Goal: Task Accomplishment & Management: Complete application form

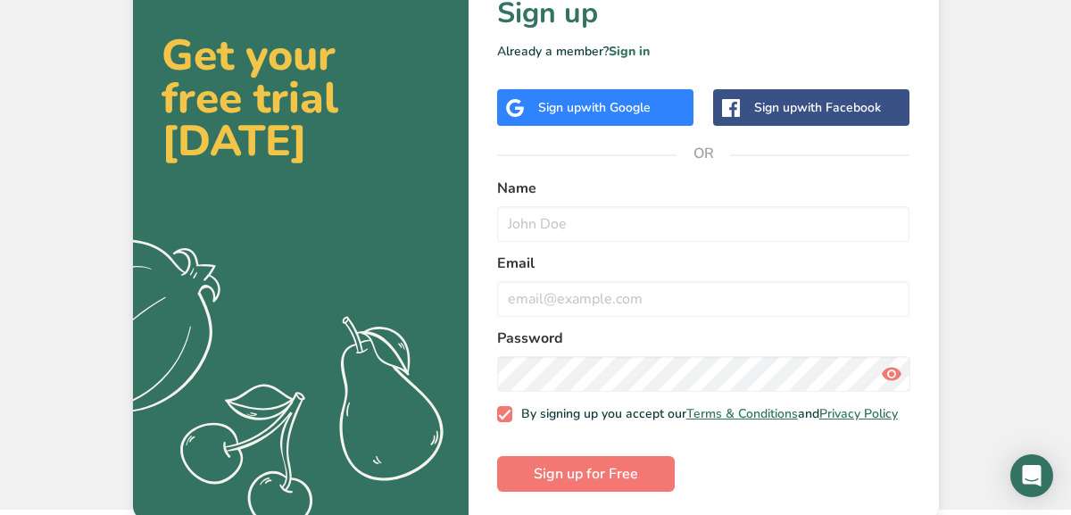
scroll to position [84, 0]
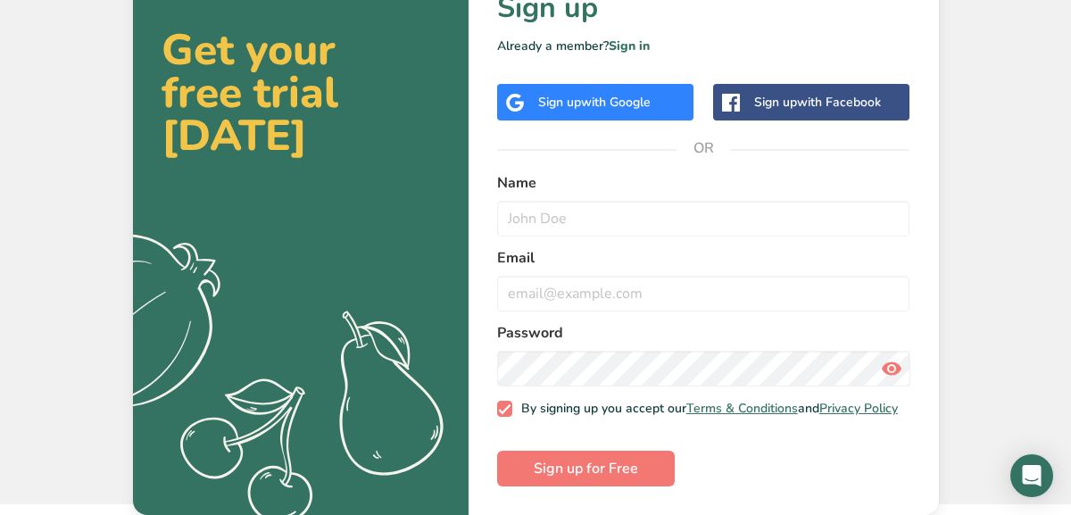
click at [591, 228] on form "Name Email Password By signing up you accept our Terms & Conditions and Privacy…" at bounding box center [703, 329] width 413 height 314
click at [588, 209] on input "text" at bounding box center [703, 219] width 413 height 36
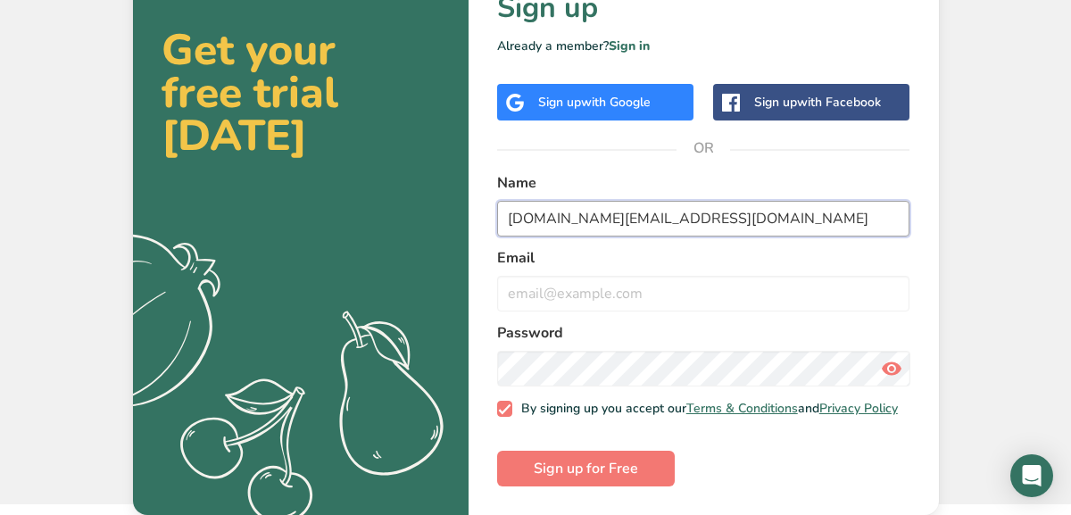
type input "[DOMAIN_NAME][EMAIL_ADDRESS][DOMAIN_NAME]"
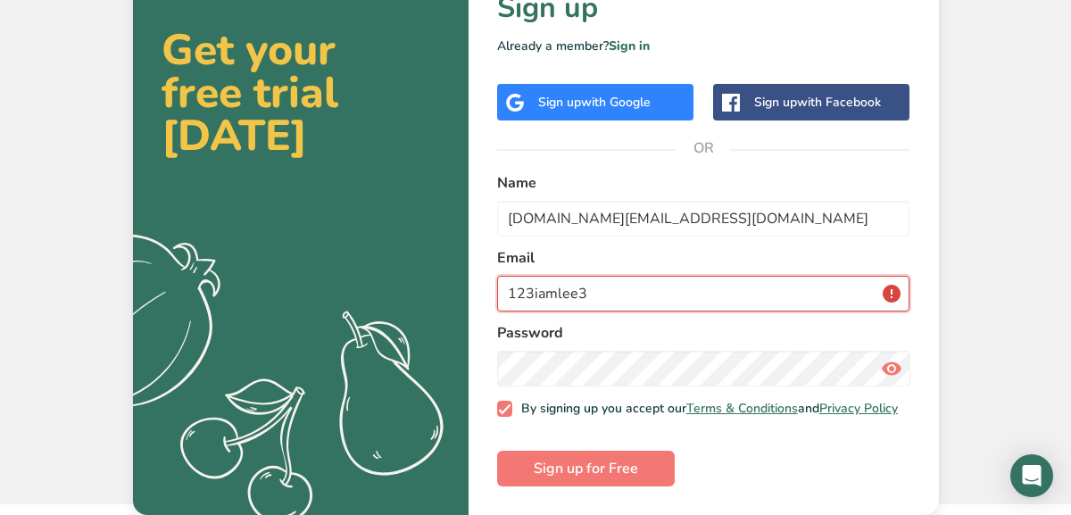
type input "123iamlee3"
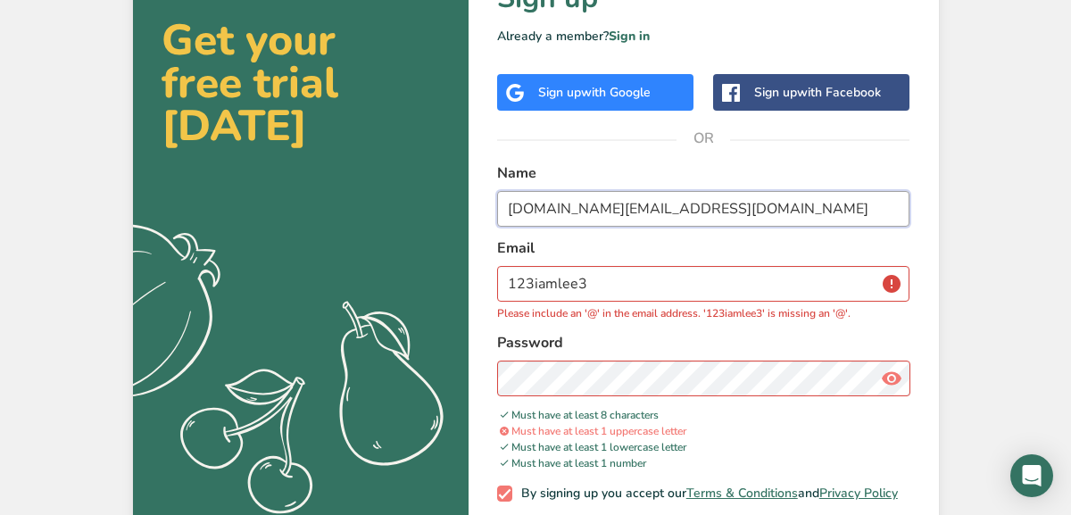
click at [564, 217] on input "[DOMAIN_NAME][EMAIL_ADDRESS][DOMAIN_NAME]" at bounding box center [703, 209] width 413 height 36
click at [588, 212] on input "[DOMAIN_NAME][EMAIL_ADDRESS][DOMAIN_NAME]" at bounding box center [703, 209] width 413 height 36
type input "lexie"
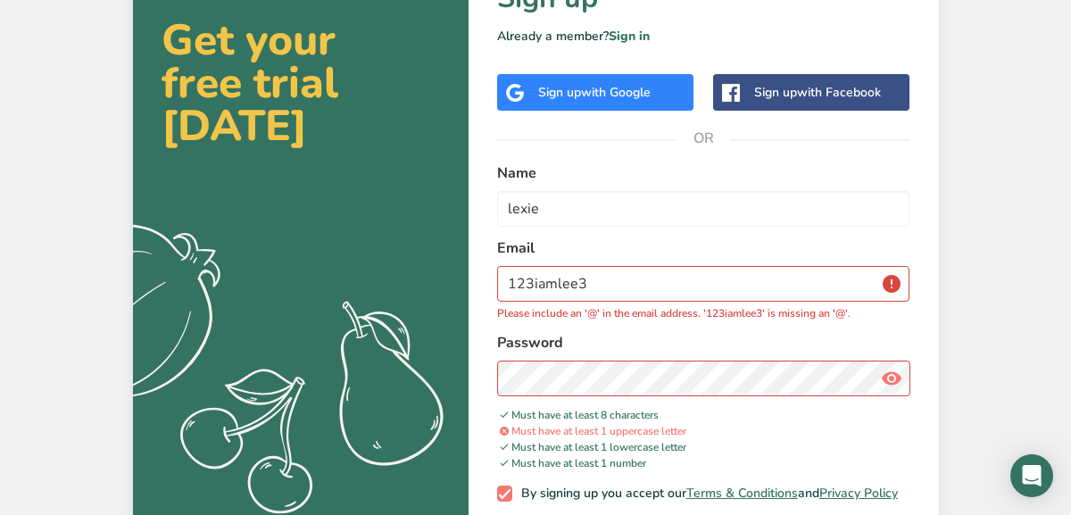
click at [627, 95] on span "with Google" at bounding box center [616, 92] width 70 height 17
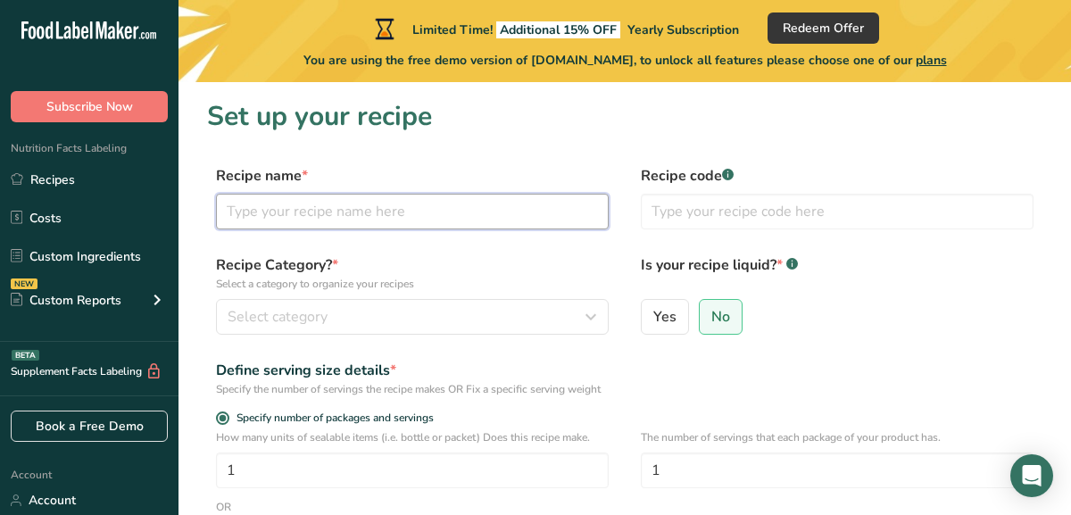
click at [365, 211] on input "text" at bounding box center [412, 212] width 393 height 36
type input "Pumpkin Spice"
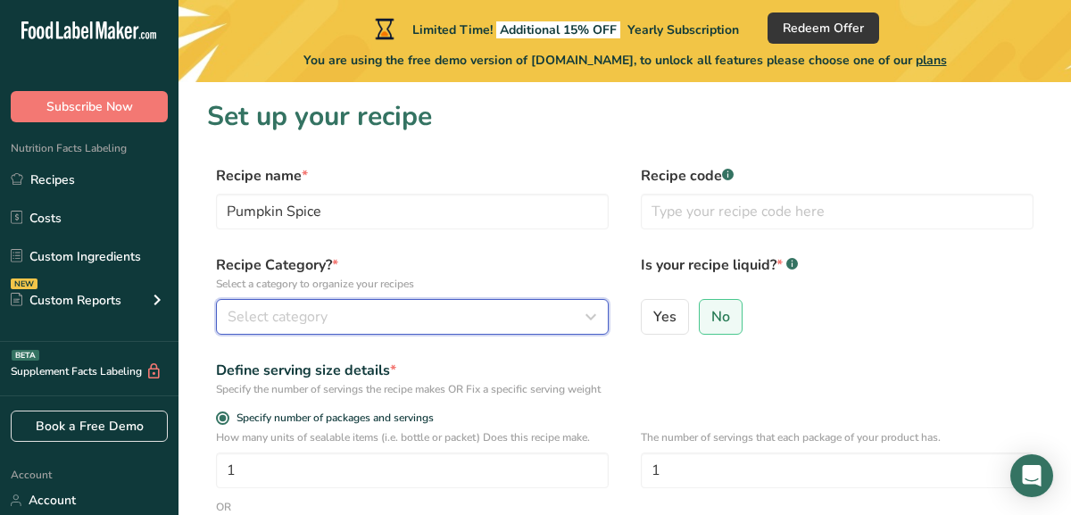
click at [363, 312] on div "Select category" at bounding box center [407, 316] width 359 height 21
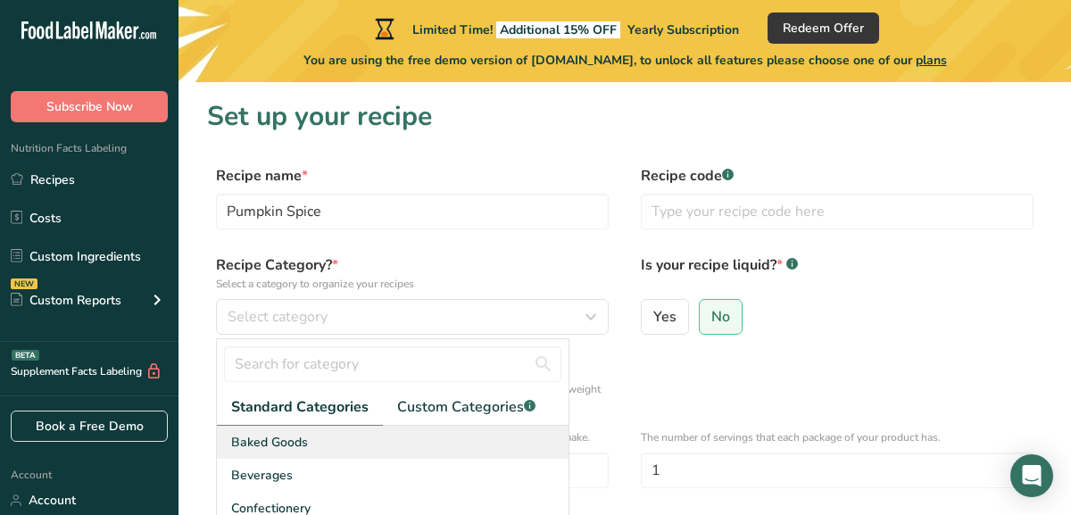
click at [310, 445] on div "Baked Goods" at bounding box center [393, 442] width 352 height 33
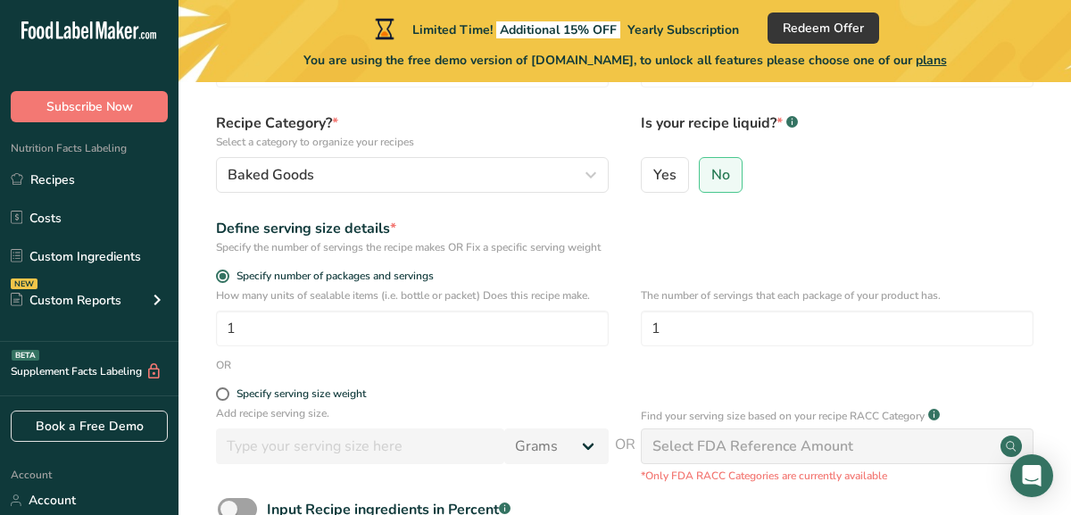
scroll to position [145, 0]
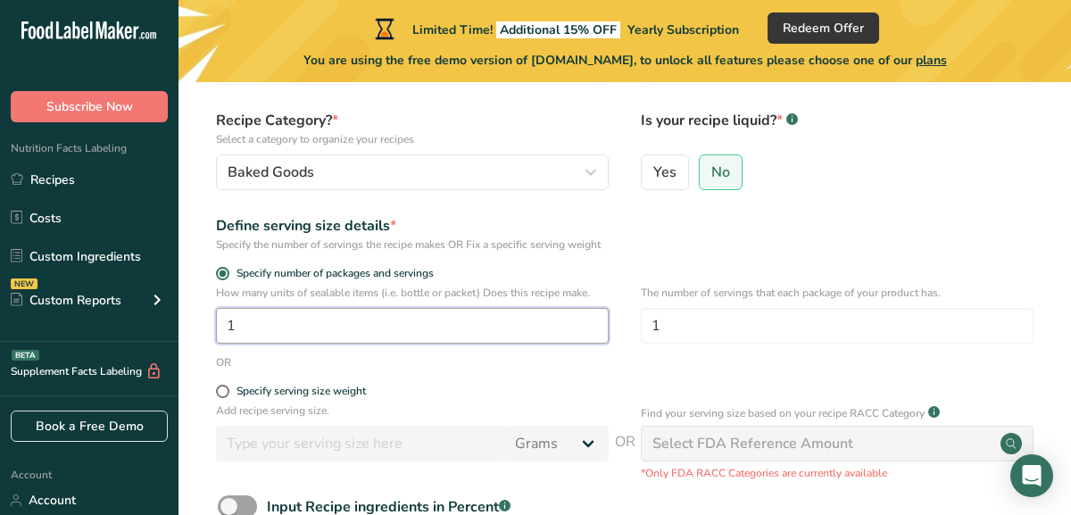
click at [408, 344] on input "1" at bounding box center [412, 326] width 393 height 36
type input "6.5"
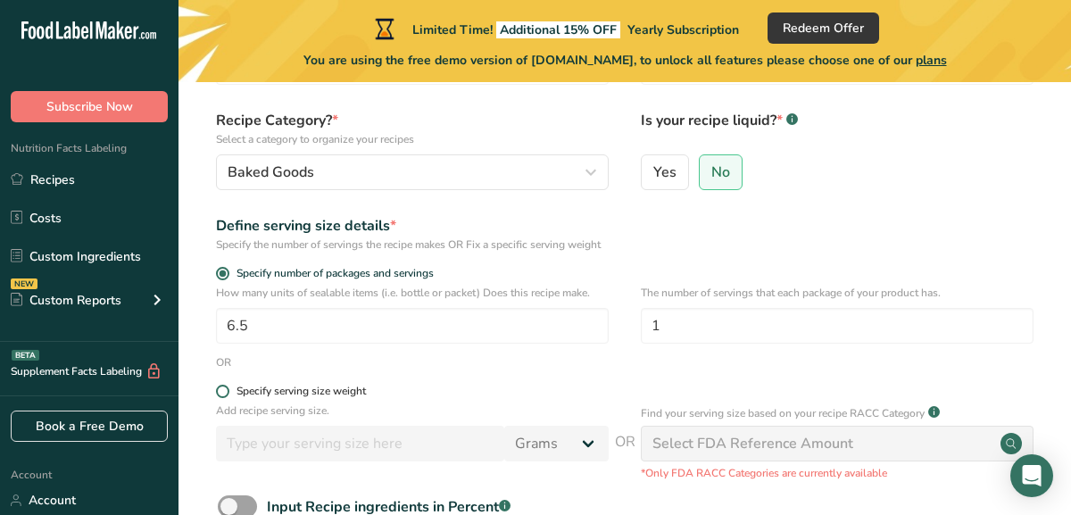
click at [496, 398] on label "Specify serving size weight" at bounding box center [412, 391] width 393 height 13
click at [228, 397] on input "Specify serving size weight" at bounding box center [222, 392] width 12 height 12
radio input "true"
radio input "false"
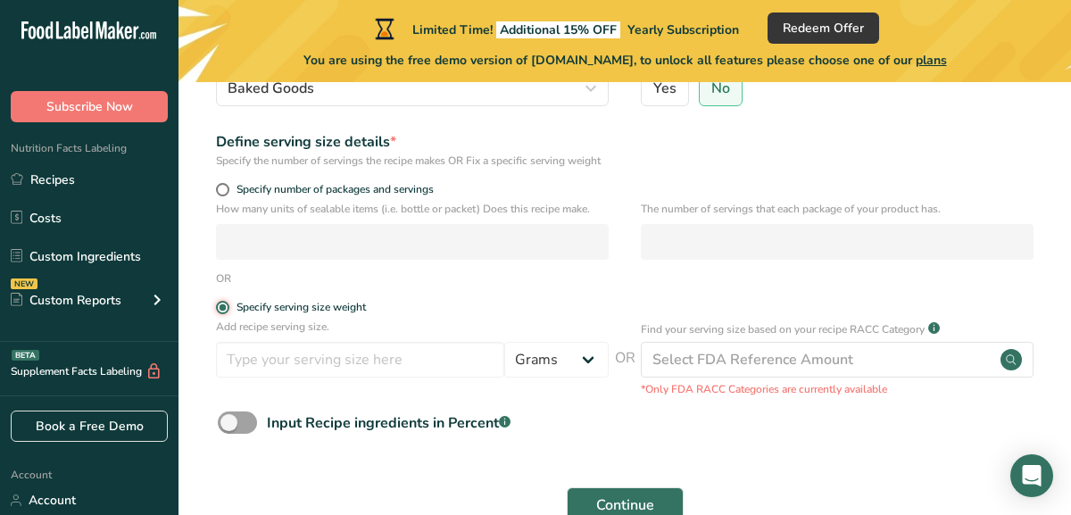
scroll to position [230, 0]
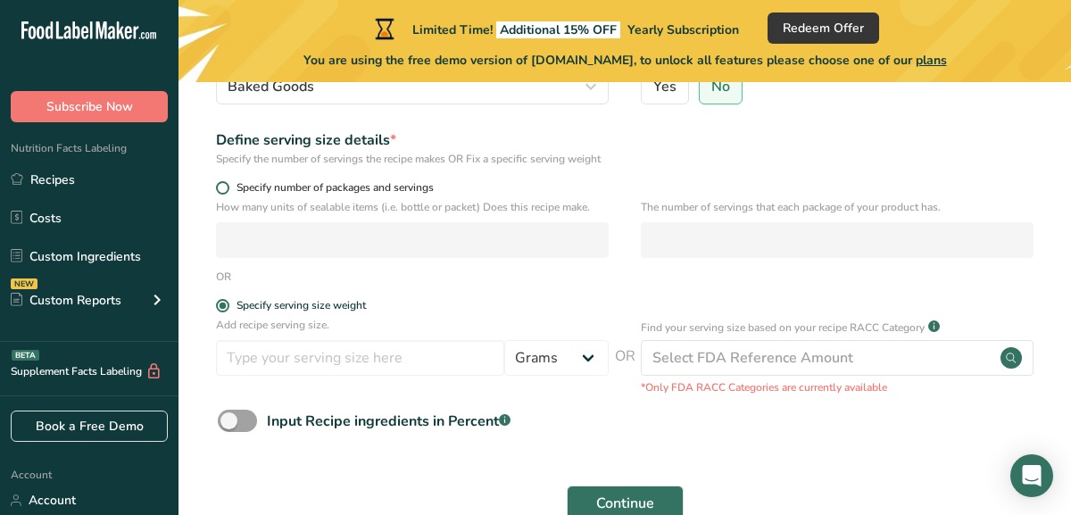
click at [219, 195] on span at bounding box center [222, 187] width 13 height 13
click at [219, 194] on input "Specify number of packages and servings" at bounding box center [222, 188] width 12 height 12
radio input "true"
radio input "false"
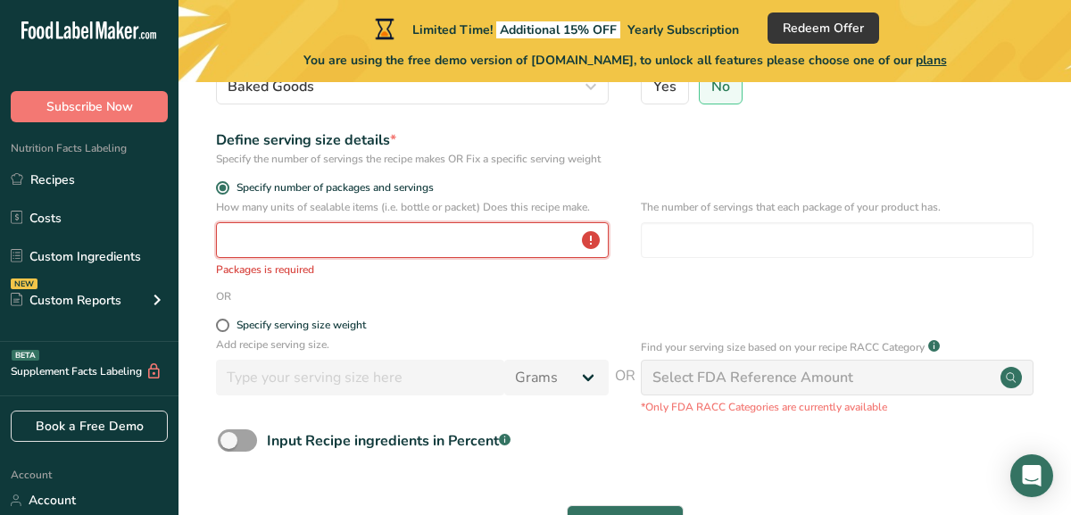
click at [280, 258] on input "number" at bounding box center [412, 240] width 393 height 36
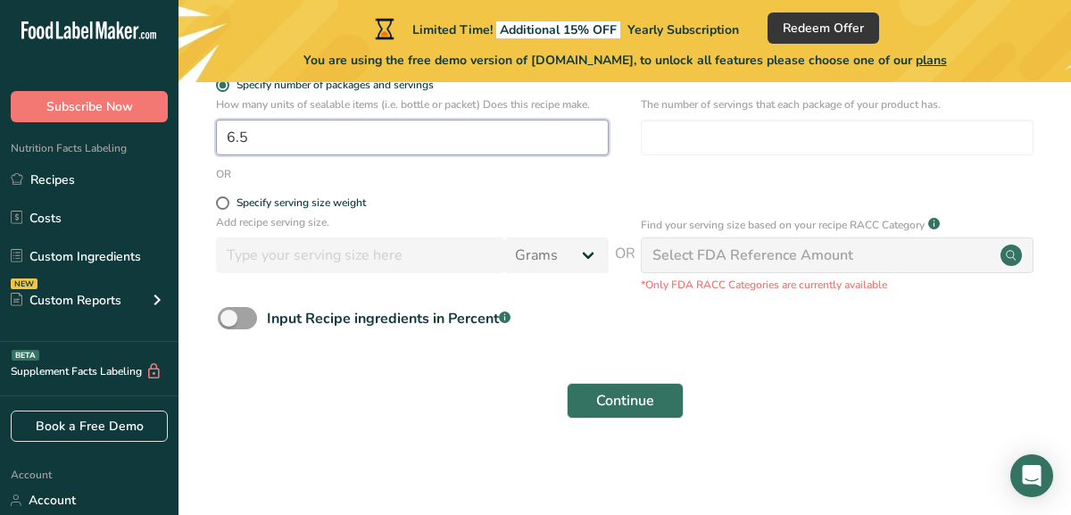
scroll to position [348, 0]
type input "6.5"
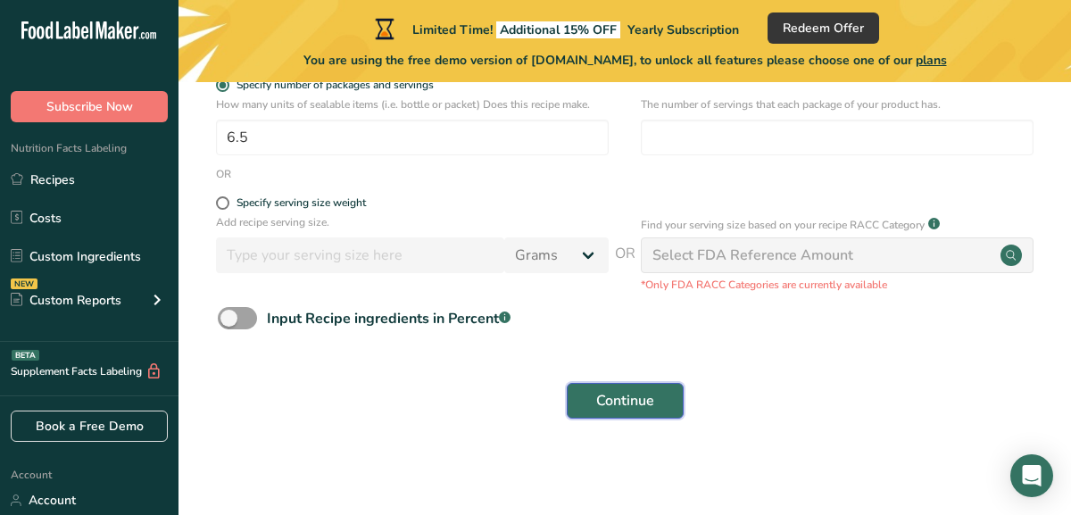
click at [665, 404] on button "Continue" at bounding box center [625, 401] width 117 height 36
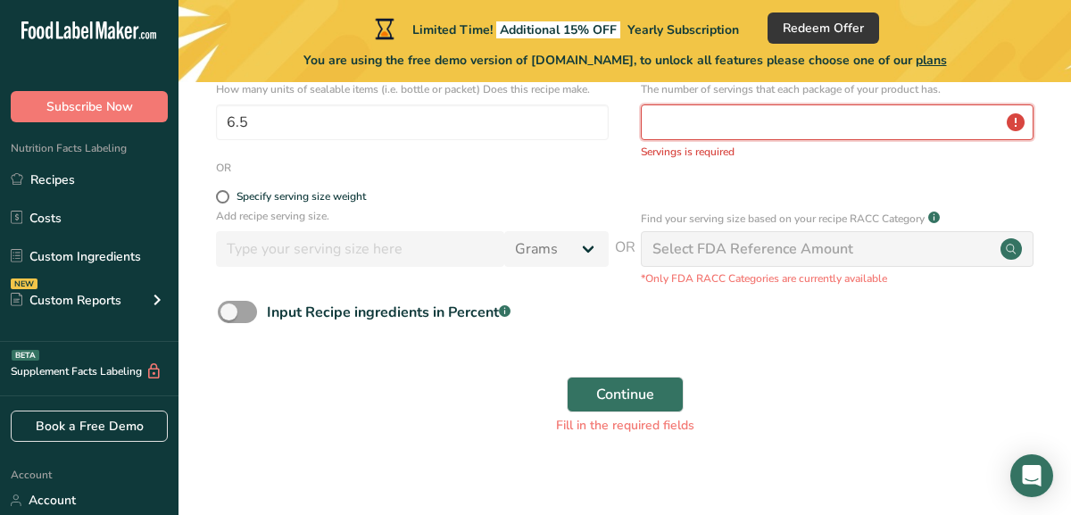
click at [751, 137] on input "number" at bounding box center [837, 122] width 393 height 36
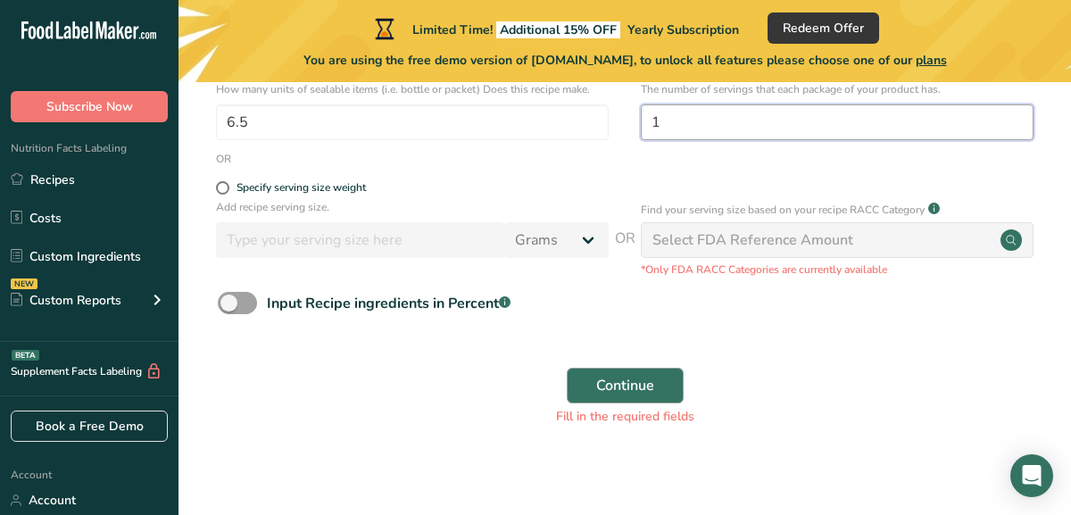
type input "1"
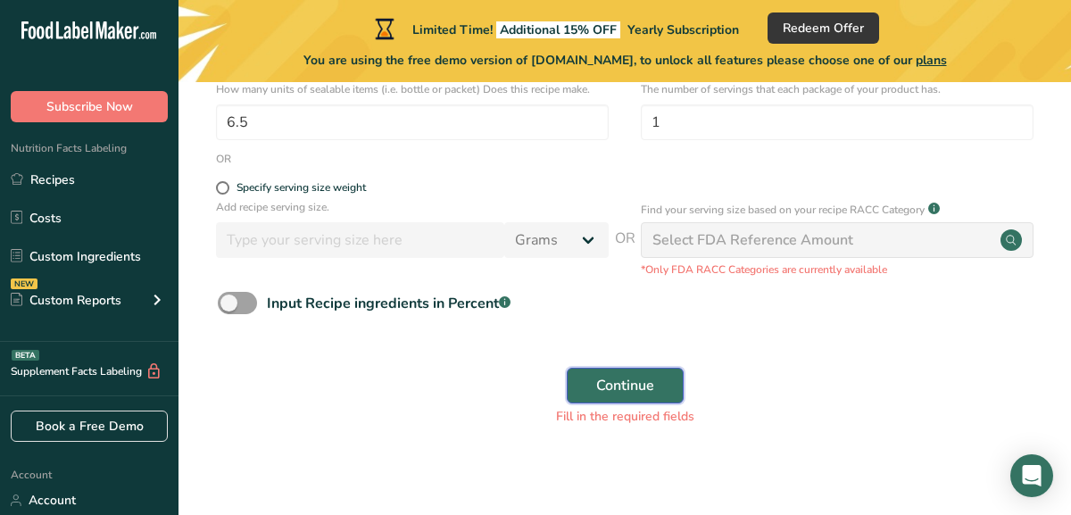
click at [651, 396] on span "Continue" at bounding box center [625, 385] width 58 height 21
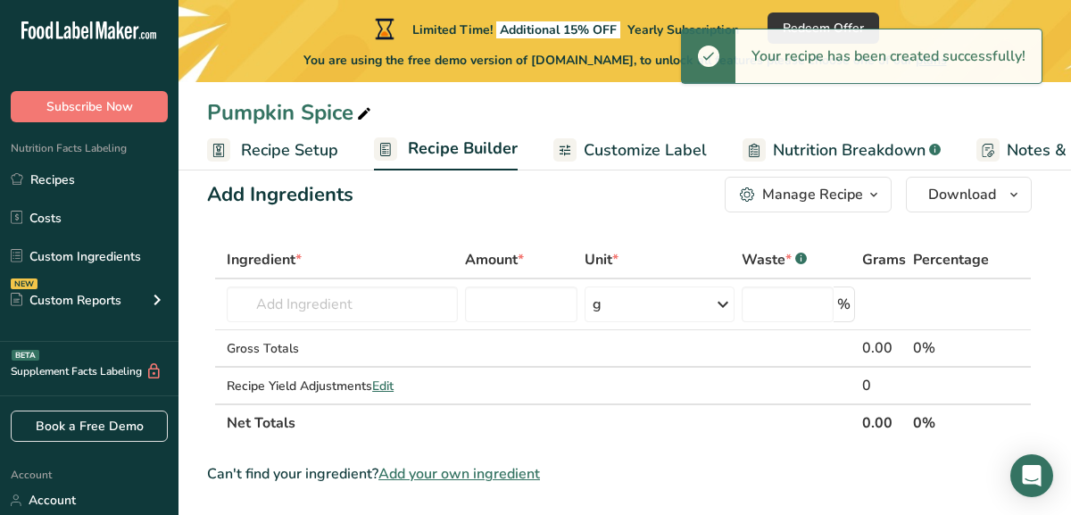
scroll to position [67, 0]
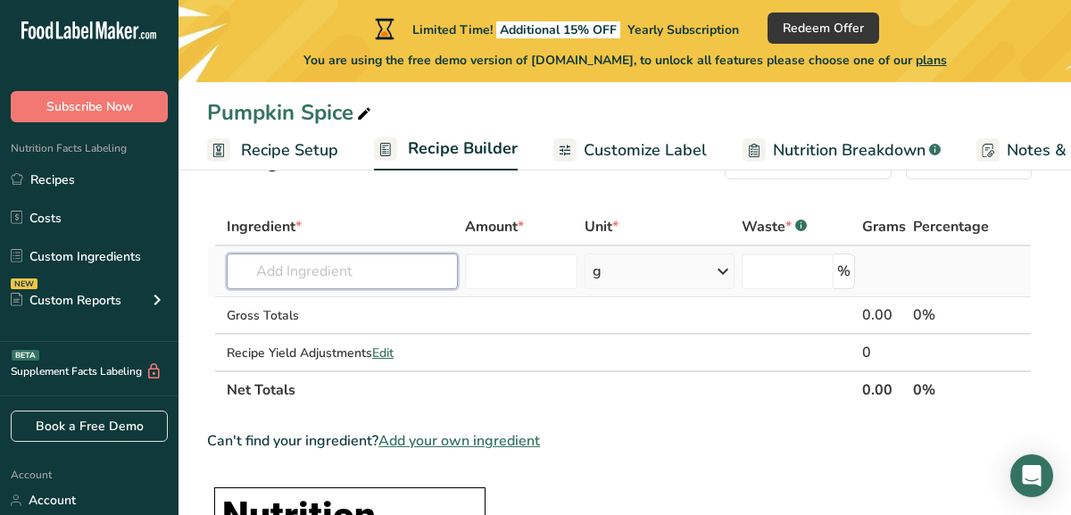
click at [401, 271] on input "text" at bounding box center [342, 272] width 230 height 36
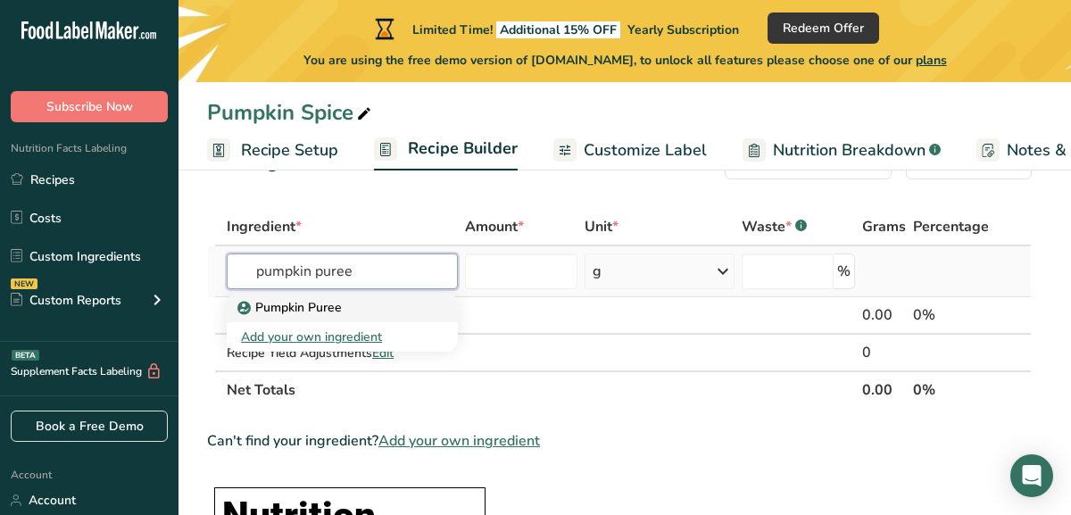
type input "pumpkin puree"
click at [404, 304] on div "Pumpkin Puree" at bounding box center [327, 307] width 173 height 19
type input "Pumpkin Puree"
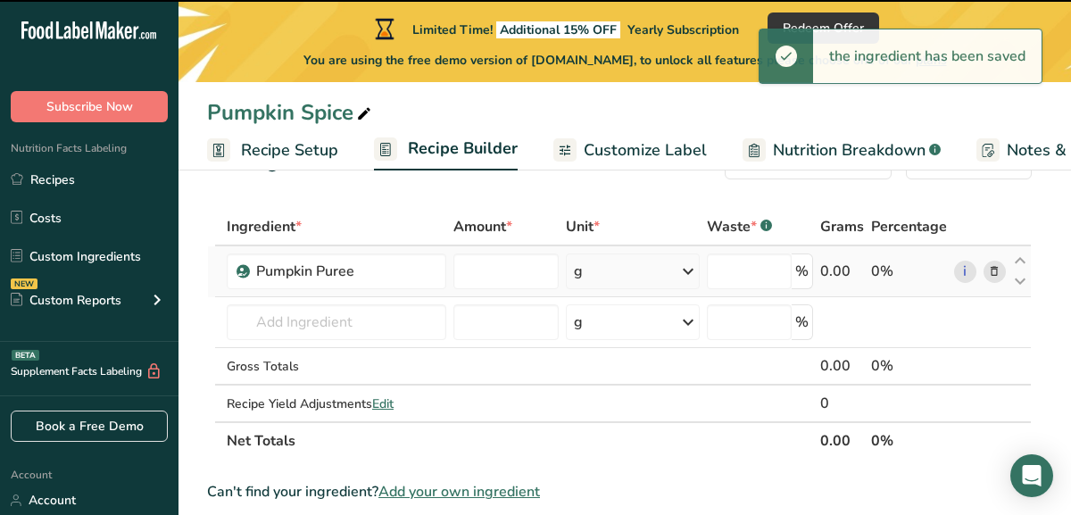
type input "0"
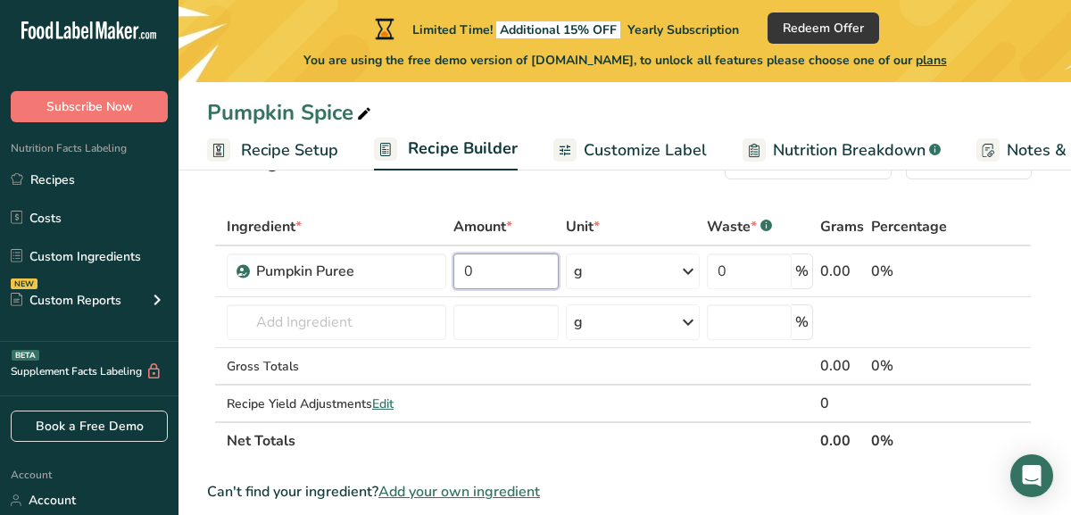
drag, startPoint x: 496, startPoint y: 279, endPoint x: 449, endPoint y: 276, distance: 46.6
click at [449, 276] on tr "Pumpkin Puree 0 g Weight Units g kg mg See more Volume Units l Volume units req…" at bounding box center [619, 271] width 823 height 51
type input "120"
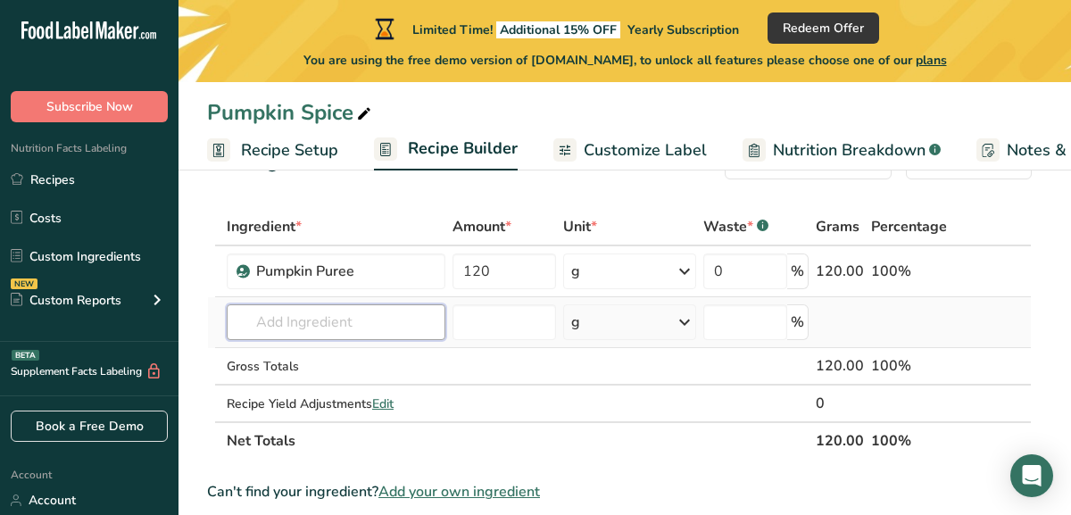
click at [339, 321] on div "Ingredient * Amount * Unit * Waste * .a-a{fill:#347362;}.b-a{fill:#fff;} Grams …" at bounding box center [619, 334] width 825 height 252
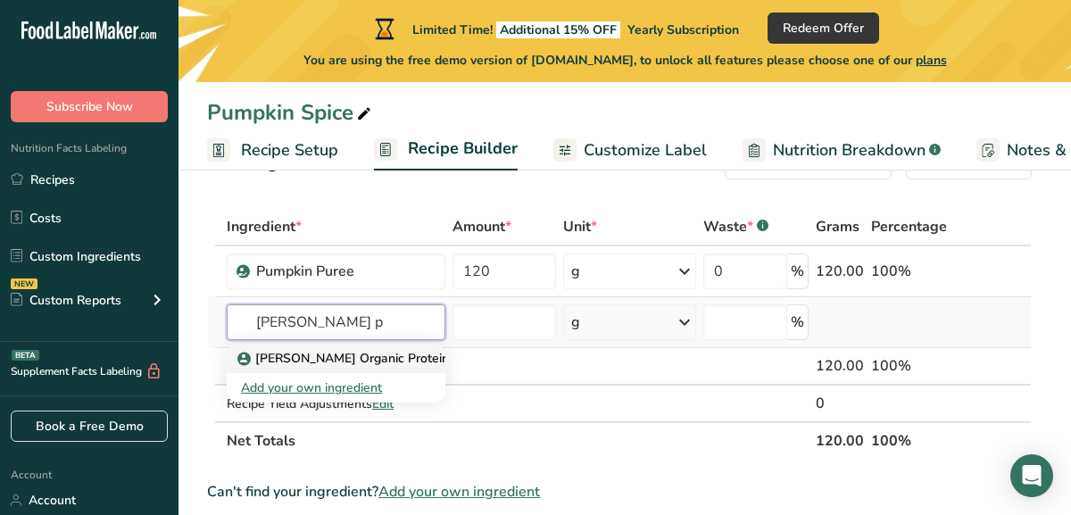
type input "orgain p"
click at [346, 355] on p "Orgain Organic Protein" at bounding box center [345, 358] width 208 height 19
type input "Orgain Organic Protein"
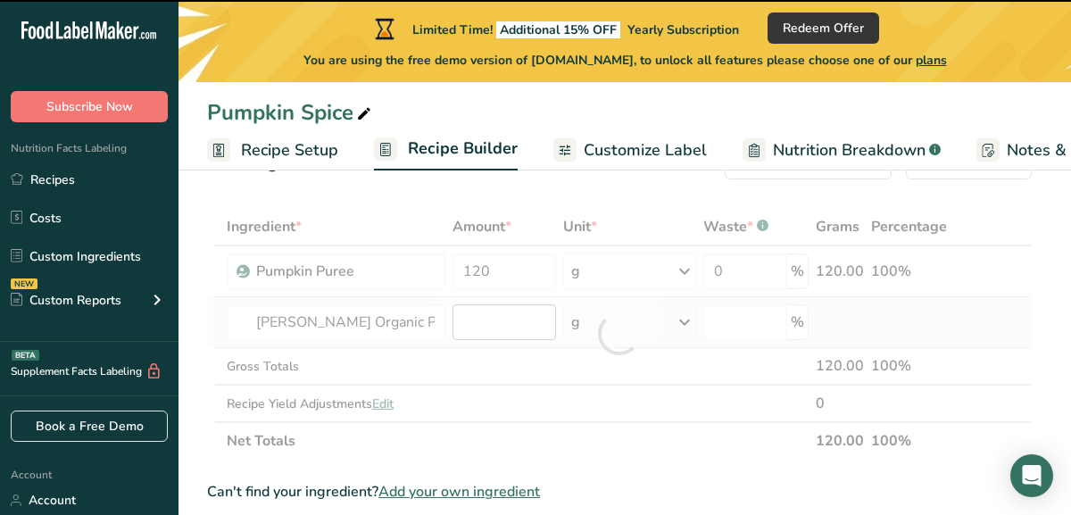
type input "0"
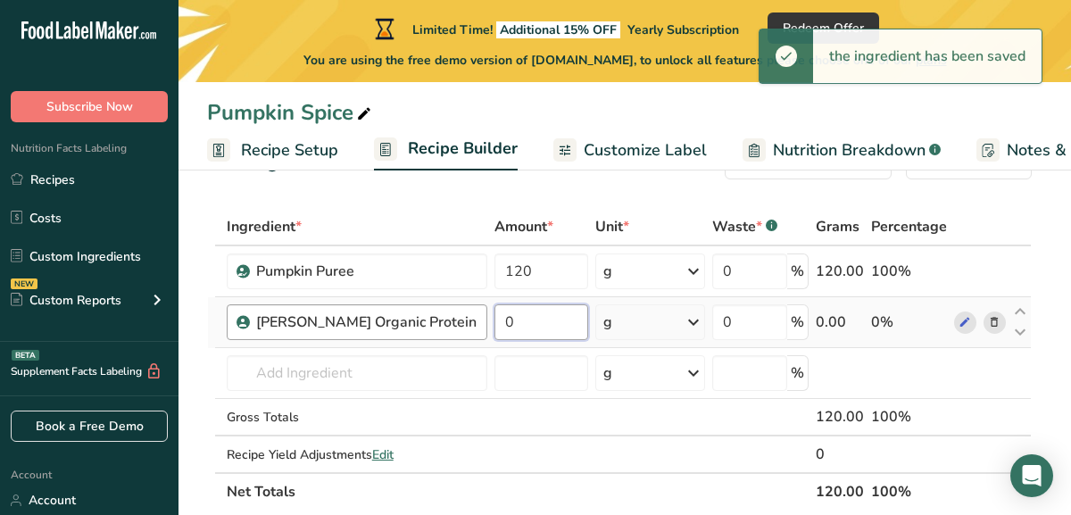
drag, startPoint x: 517, startPoint y: 328, endPoint x: 443, endPoint y: 324, distance: 74.2
click at [444, 324] on tr "Orgain Organic Protein 0 g Weight Units g kg mg See more Volume Units l Volume …" at bounding box center [619, 322] width 823 height 51
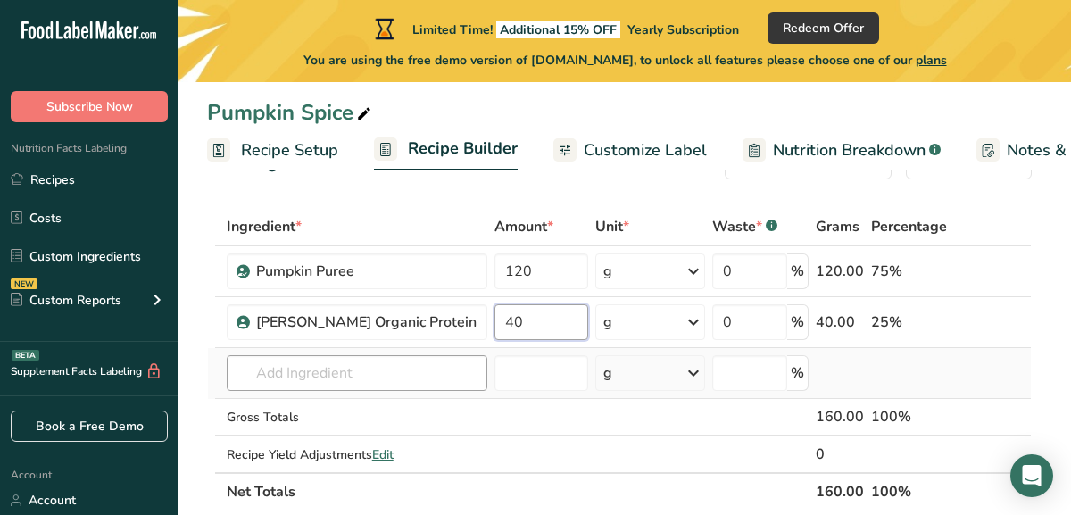
type input "40"
click at [356, 381] on div "Ingredient * Amount * Unit * Waste * .a-a{fill:#347362;}.b-a{fill:#fff;} Grams …" at bounding box center [619, 359] width 825 height 303
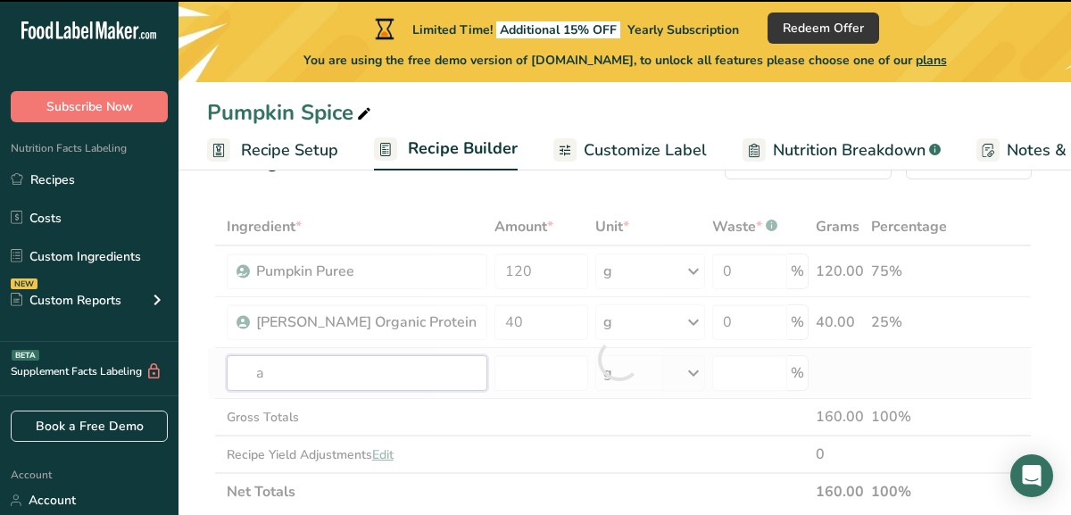
type input "al"
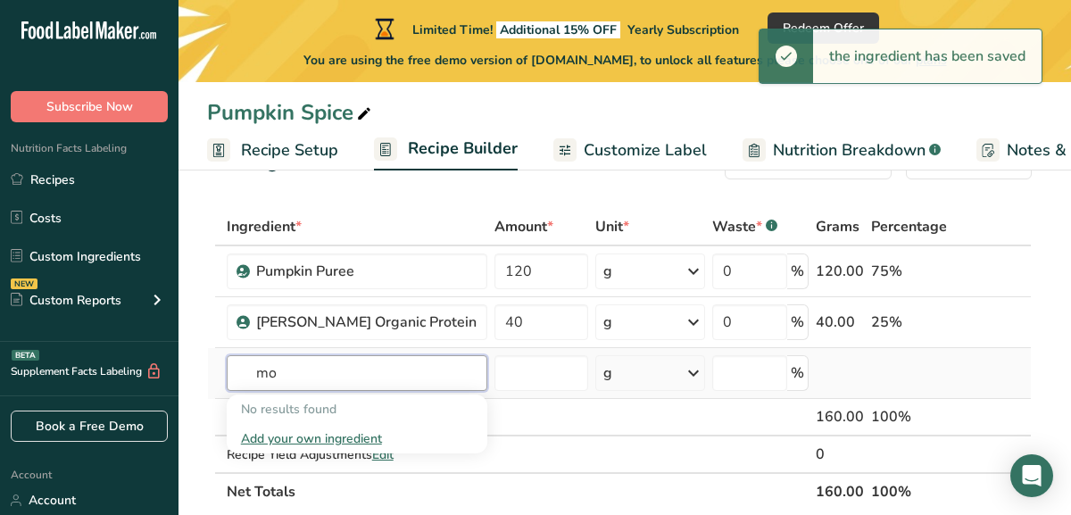
type input "m"
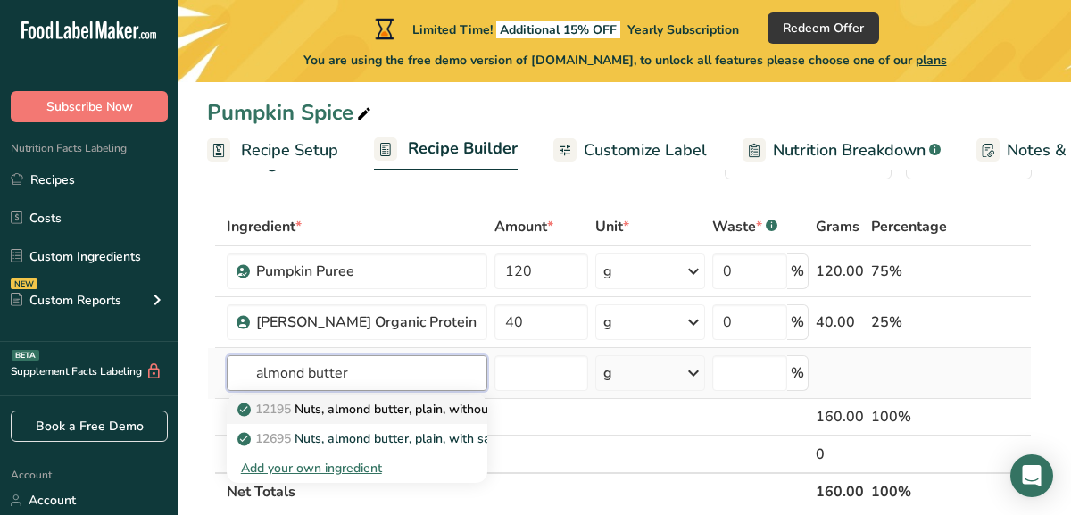
type input "almond butter"
click at [423, 412] on p "12195 Nuts, almond butter, plain, without salt added" at bounding box center [399, 409] width 316 height 19
type input "Nuts, almond butter, plain, without salt added"
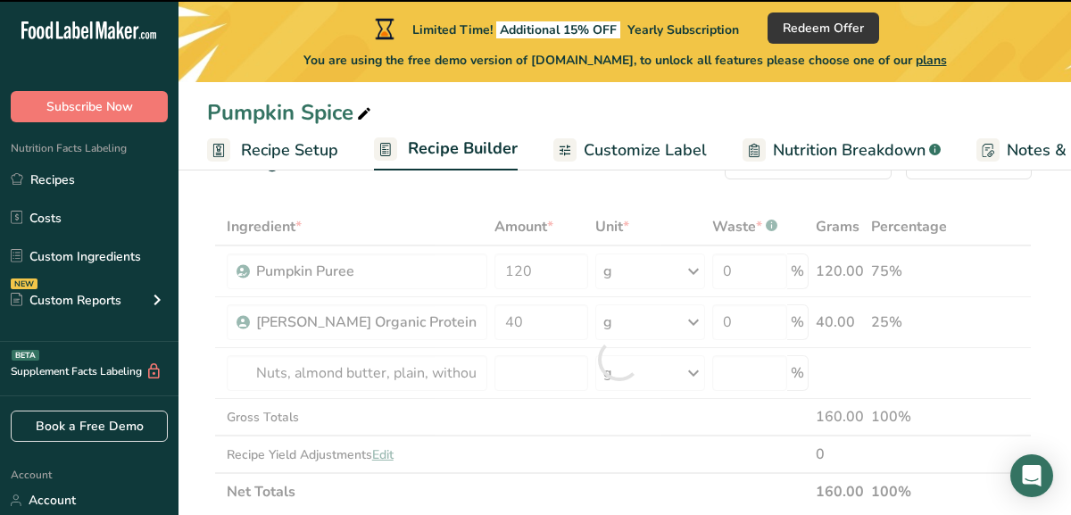
type input "0"
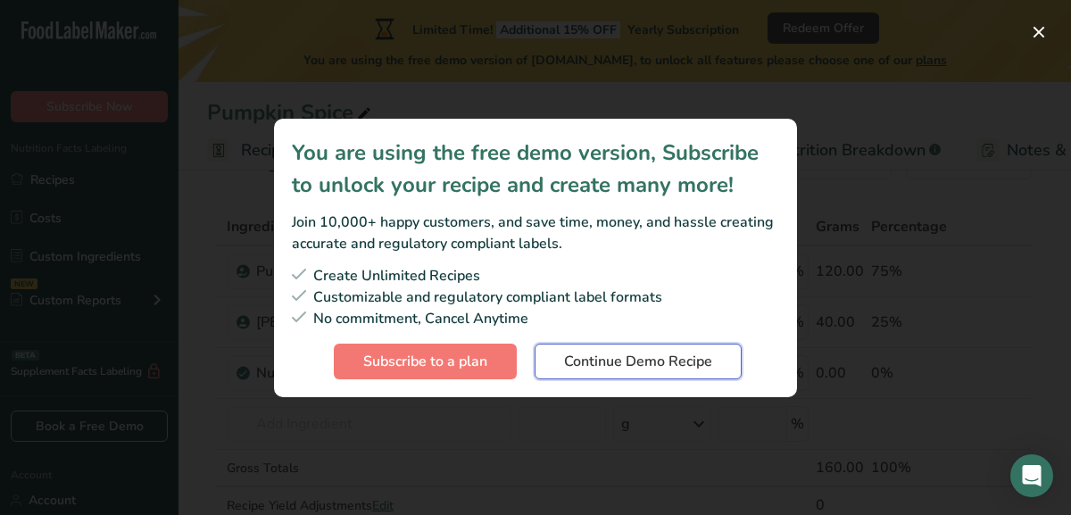
click at [587, 371] on span "Continue Demo Recipe" at bounding box center [638, 361] width 148 height 21
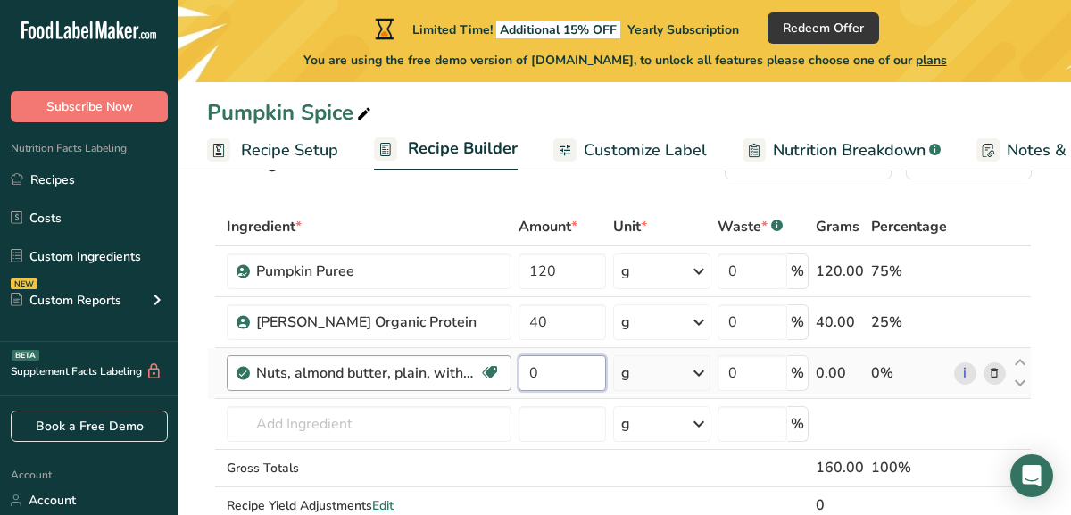
drag, startPoint x: 552, startPoint y: 373, endPoint x: 481, endPoint y: 378, distance: 70.7
click at [481, 379] on tr "Nuts, almond butter, plain, without salt added Gluten free Vegan Vegetarian Soy…" at bounding box center [619, 373] width 823 height 51
type input "2"
click at [645, 379] on div "Ingredient * Amount * Unit * Waste * .a-a{fill:#347362;}.b-a{fill:#fff;} Grams …" at bounding box center [619, 385] width 825 height 354
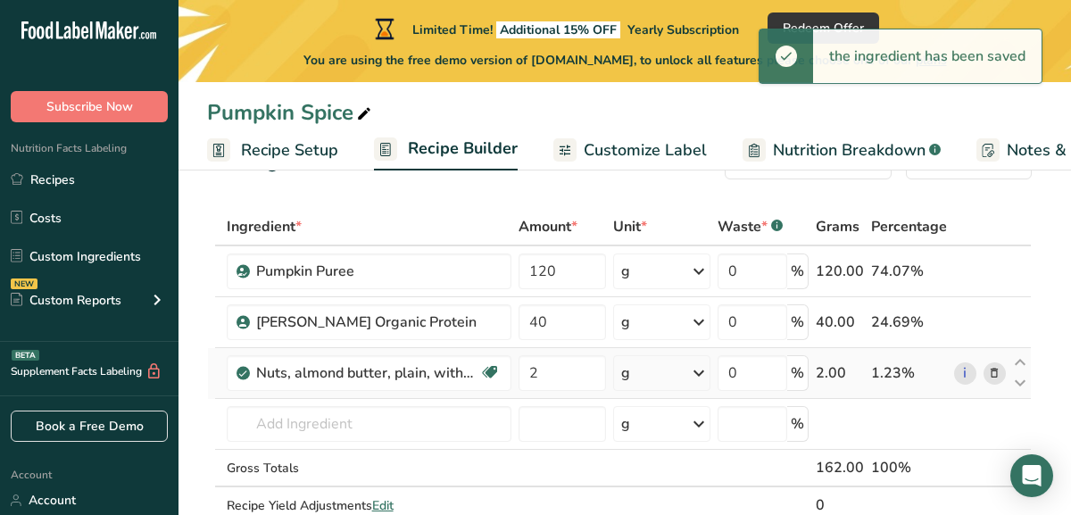
click at [675, 385] on div "g" at bounding box center [662, 373] width 98 height 36
click at [660, 500] on div "Weight Units" at bounding box center [699, 497] width 150 height 19
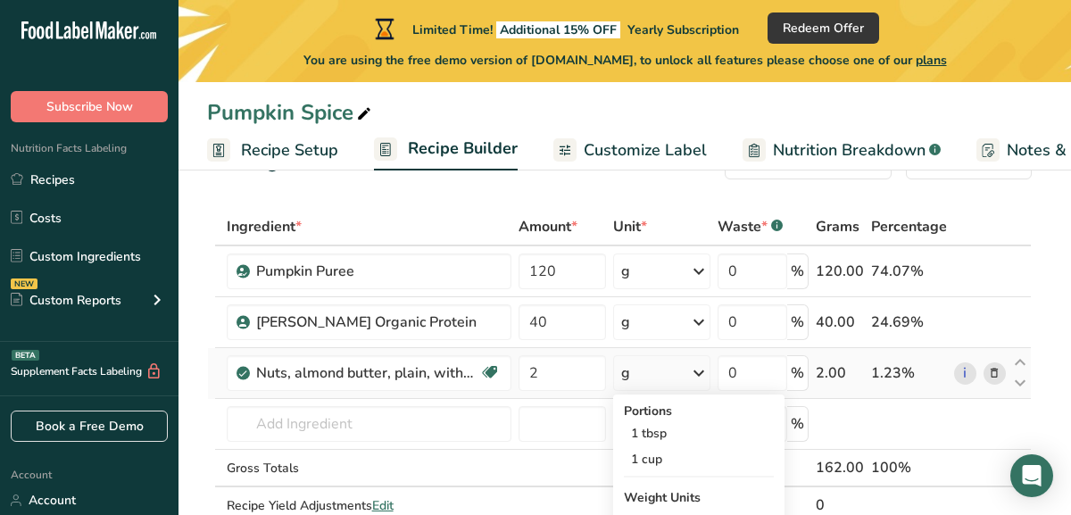
click at [691, 377] on icon at bounding box center [698, 373] width 21 height 32
click at [704, 377] on icon at bounding box center [698, 373] width 21 height 32
click at [669, 498] on div "Weight Units" at bounding box center [699, 497] width 150 height 19
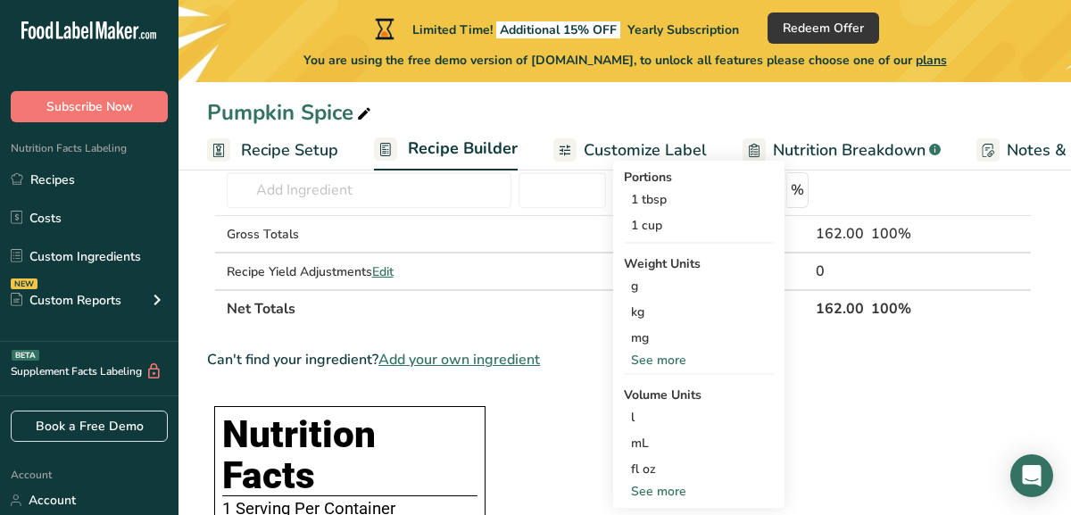
scroll to position [309, 0]
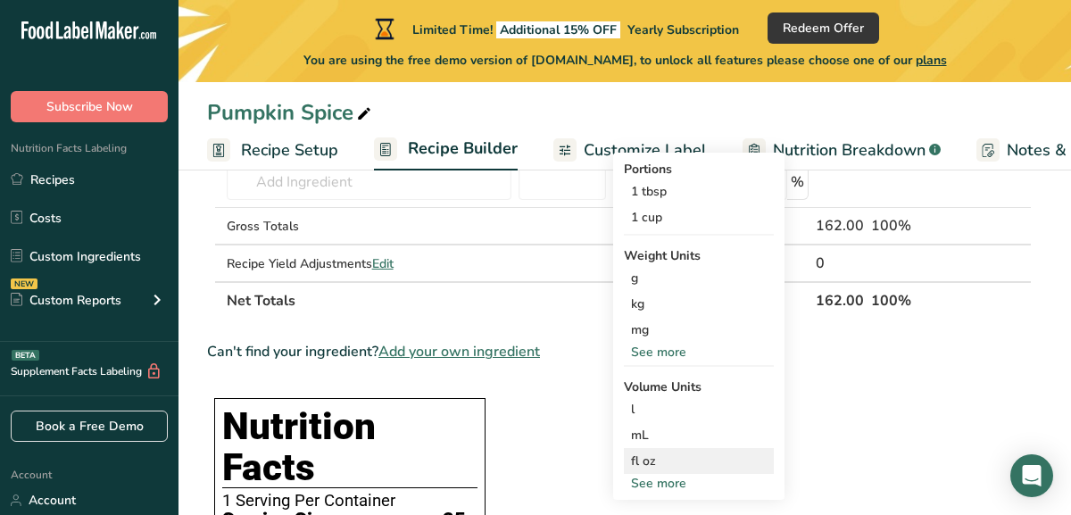
click at [664, 459] on div "fl oz" at bounding box center [699, 461] width 136 height 19
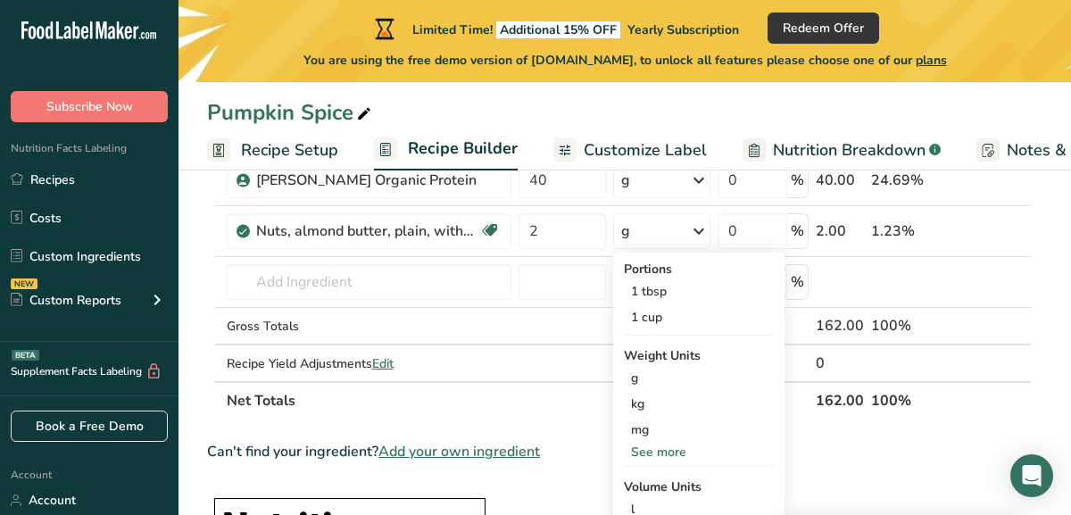
scroll to position [190, 0]
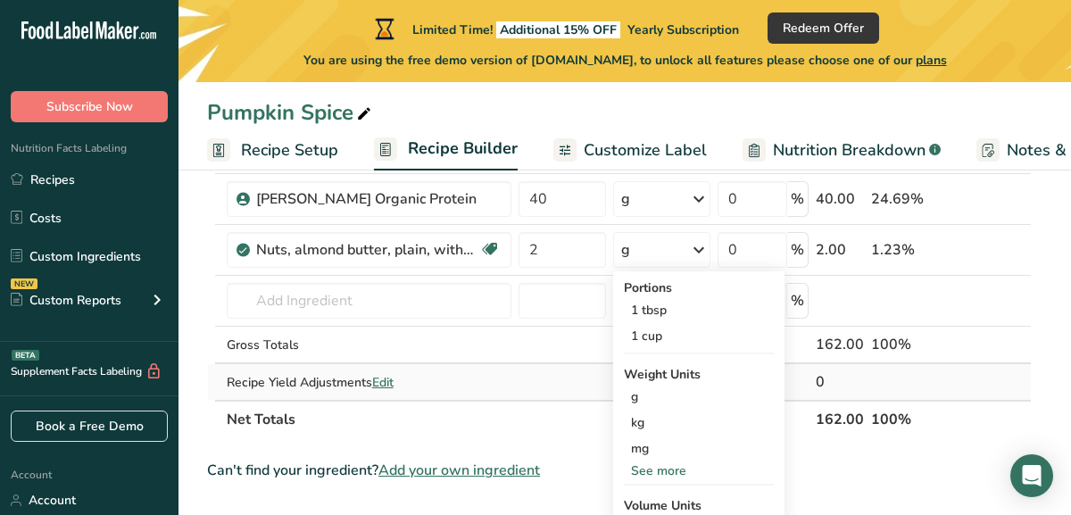
click at [583, 394] on td at bounding box center [562, 382] width 95 height 36
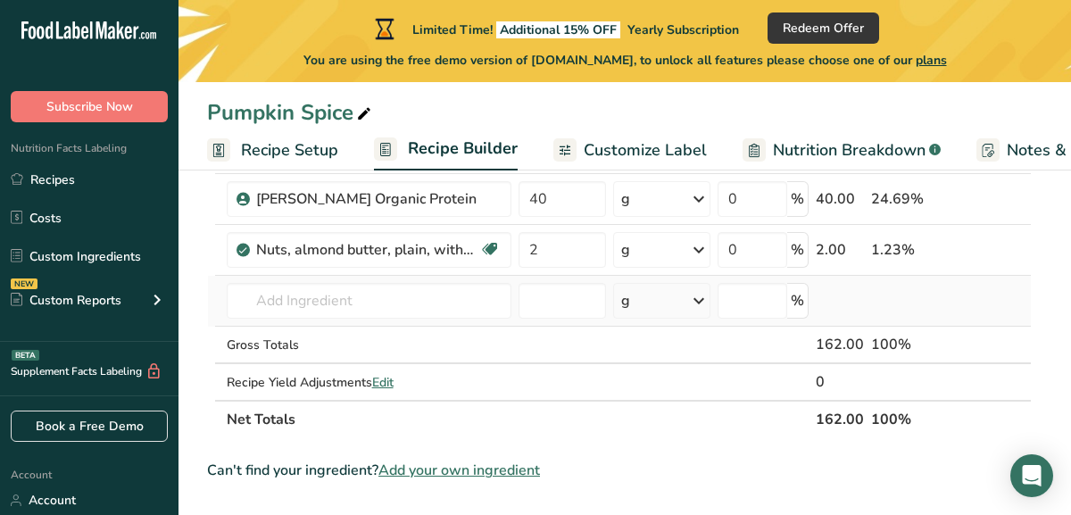
click at [671, 296] on div "g" at bounding box center [662, 301] width 98 height 36
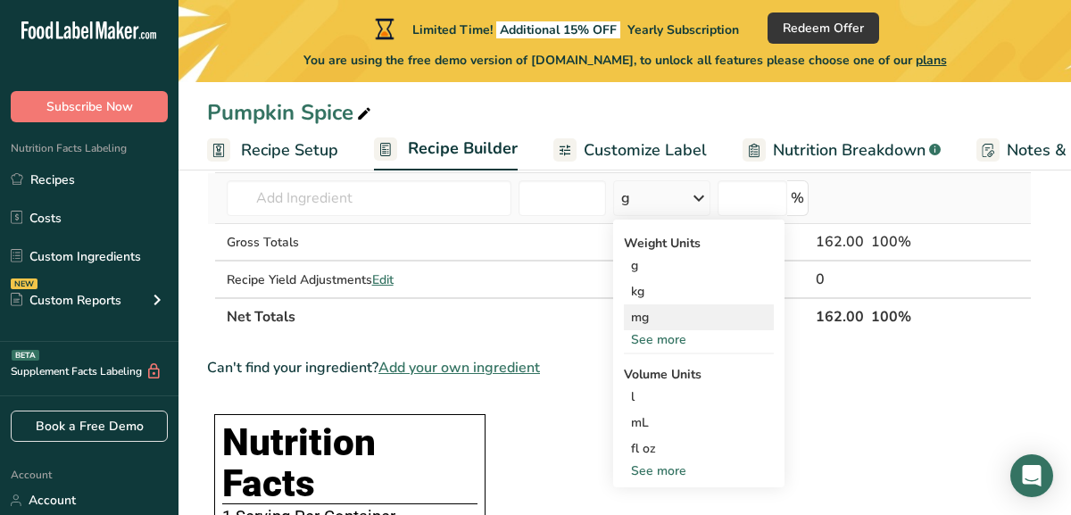
scroll to position [294, 0]
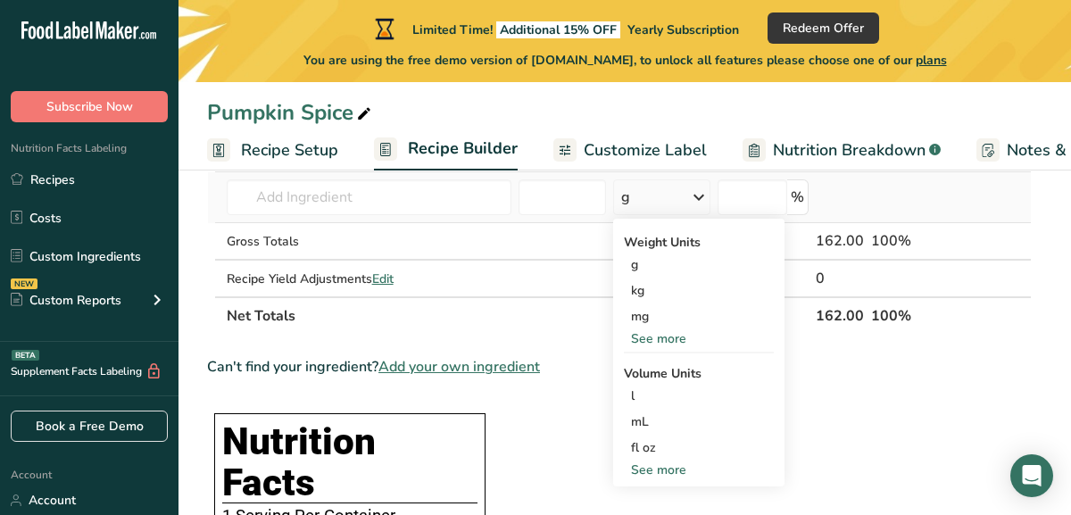
click at [668, 345] on div "See more" at bounding box center [699, 338] width 150 height 19
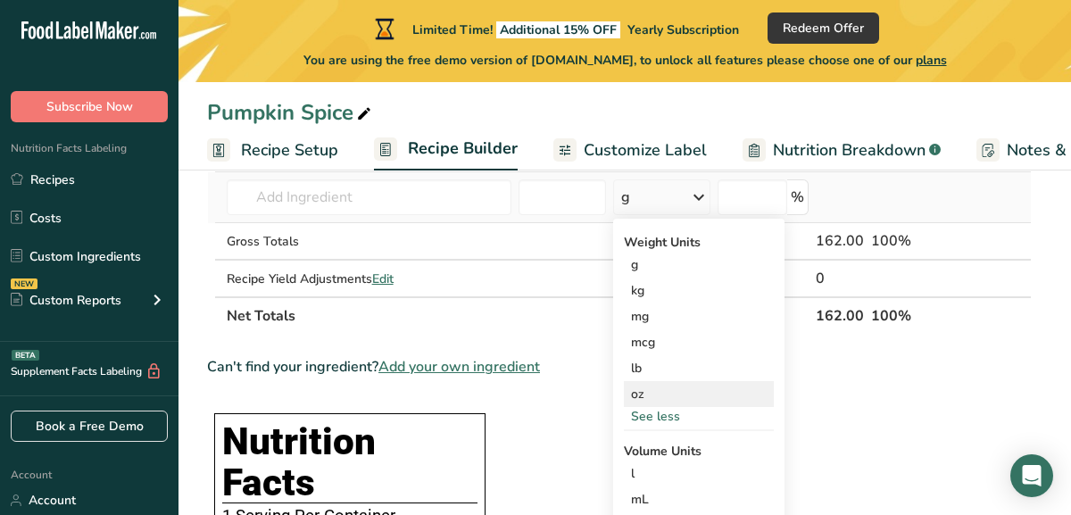
click at [665, 387] on div "oz" at bounding box center [699, 394] width 150 height 26
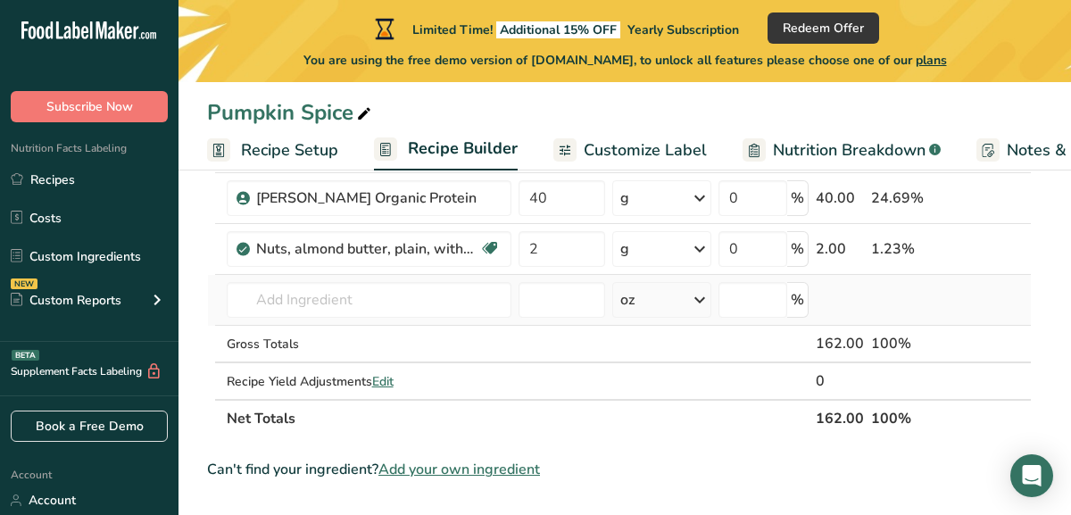
scroll to position [174, 0]
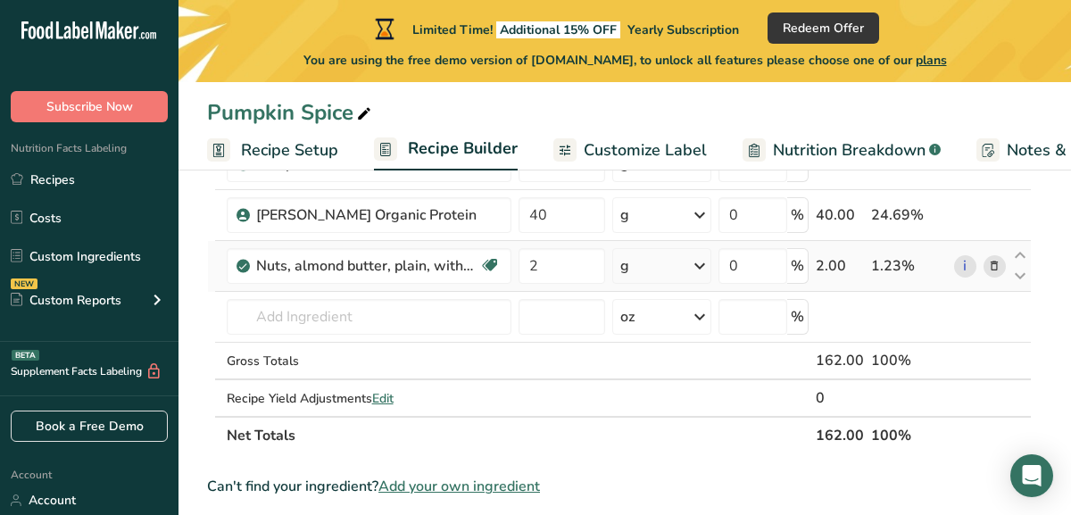
click at [697, 264] on icon at bounding box center [699, 266] width 21 height 32
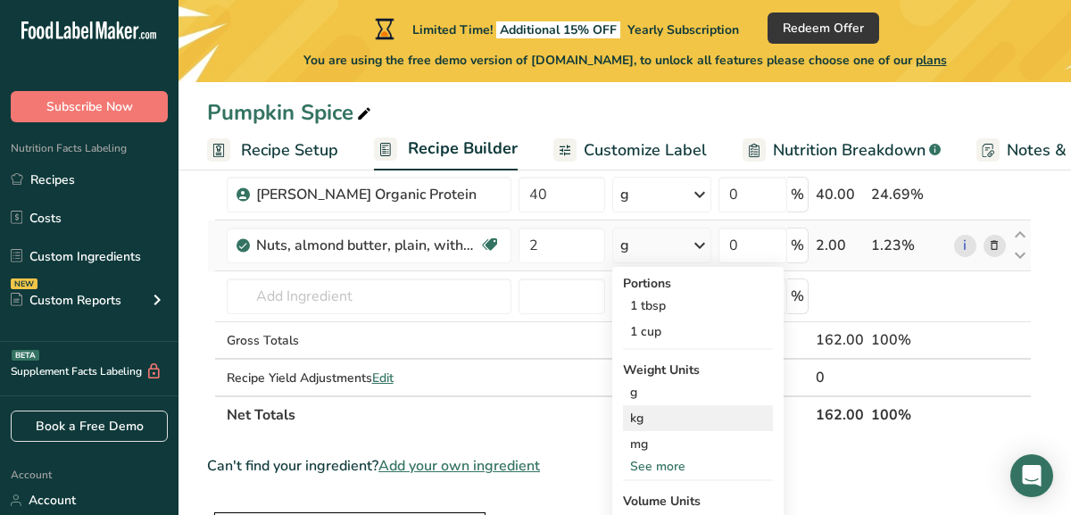
scroll to position [202, 0]
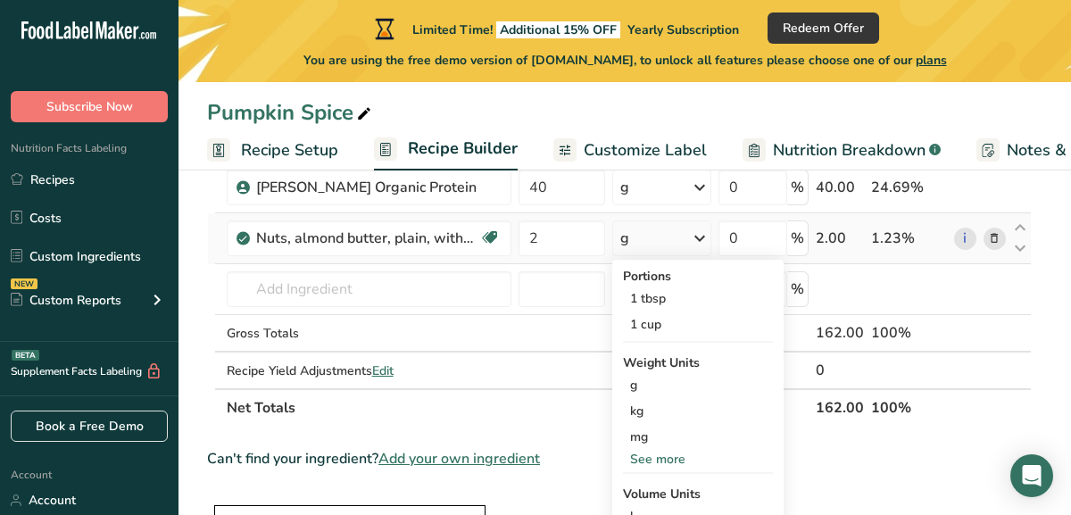
click at [667, 455] on div "See more" at bounding box center [698, 459] width 150 height 19
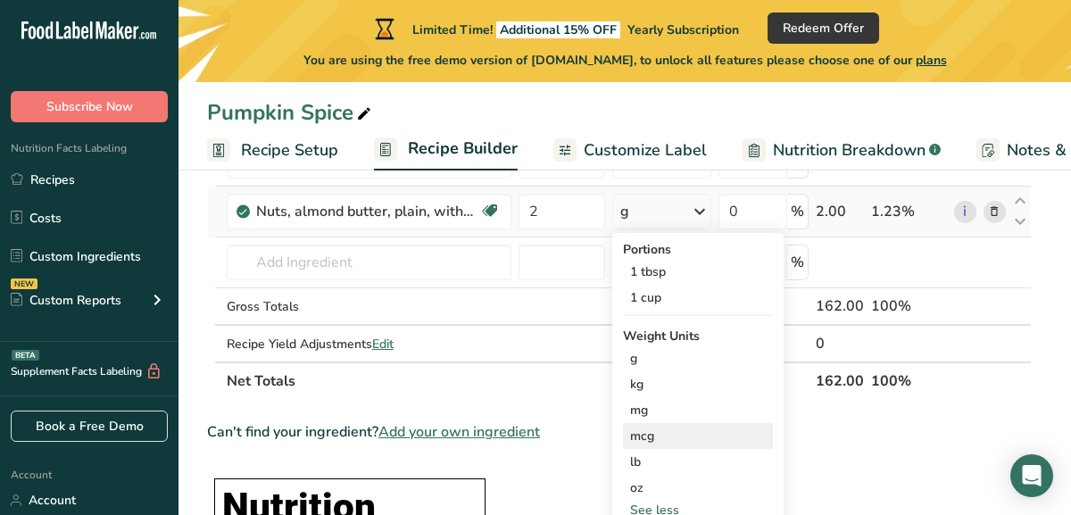
scroll to position [242, 0]
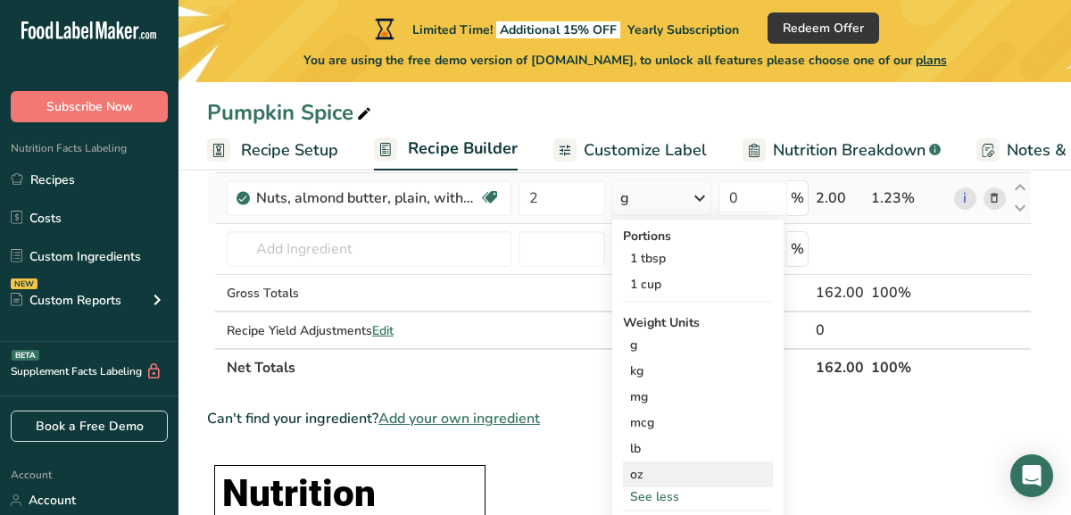
click at [650, 474] on div "oz" at bounding box center [698, 475] width 150 height 26
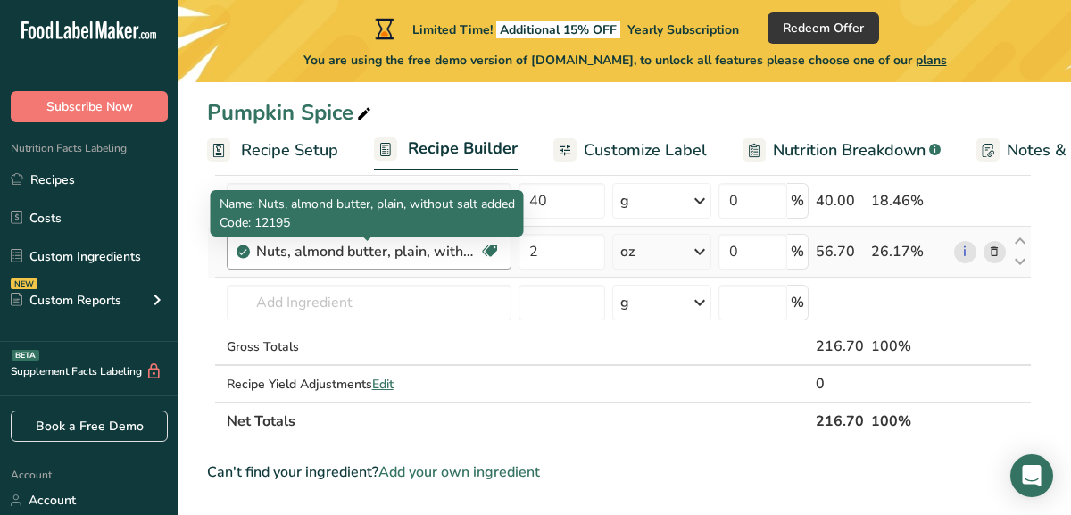
scroll to position [174, 0]
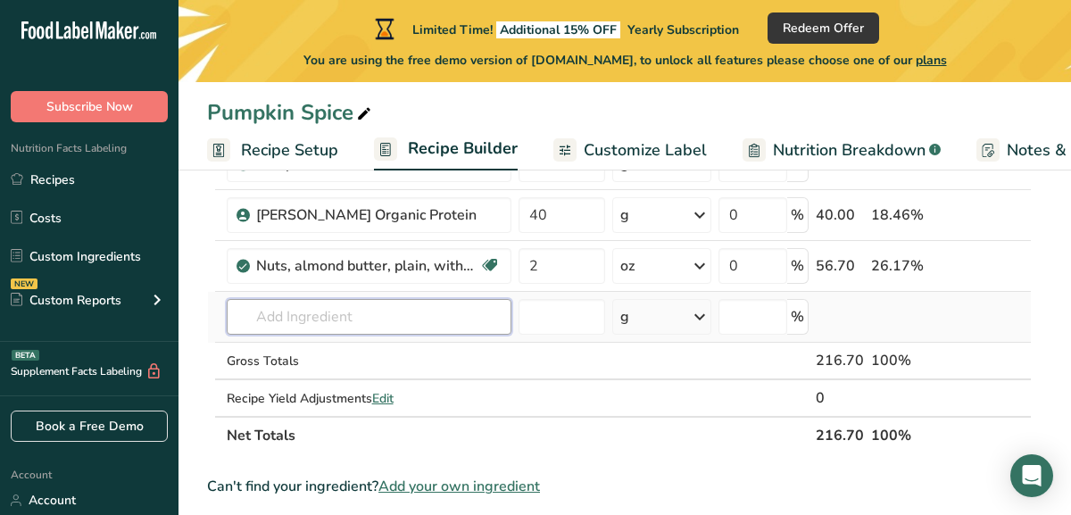
click at [340, 319] on input "text" at bounding box center [369, 317] width 285 height 36
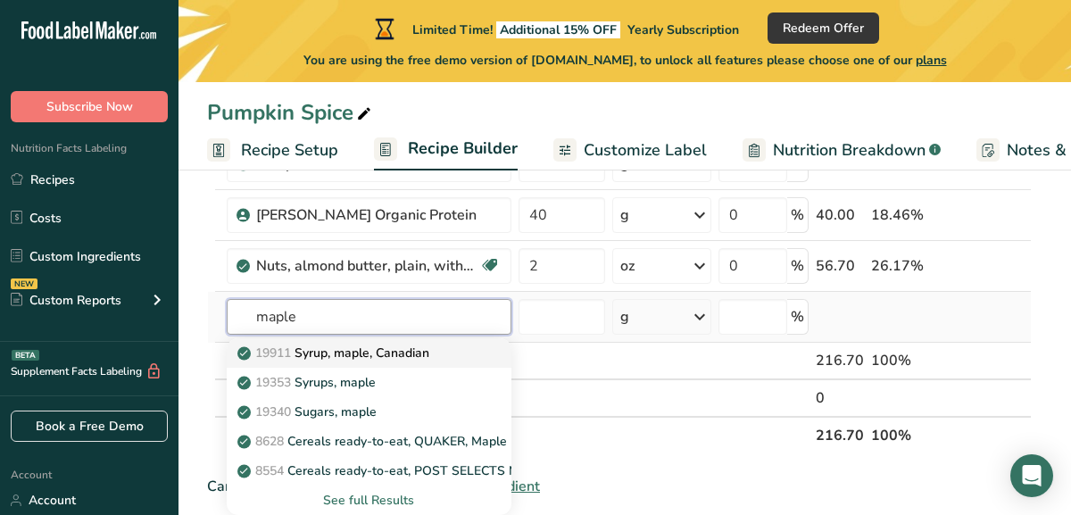
type input "maple"
click at [358, 353] on p "19911 Syrup, maple, Canadian" at bounding box center [335, 353] width 188 height 19
type input "Syrup, maple, Canadian"
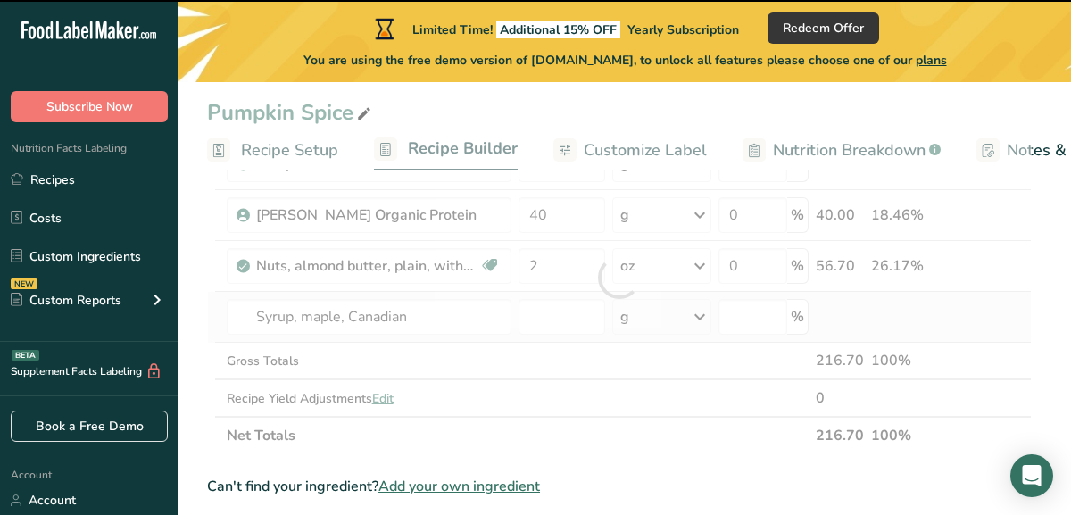
type input "0"
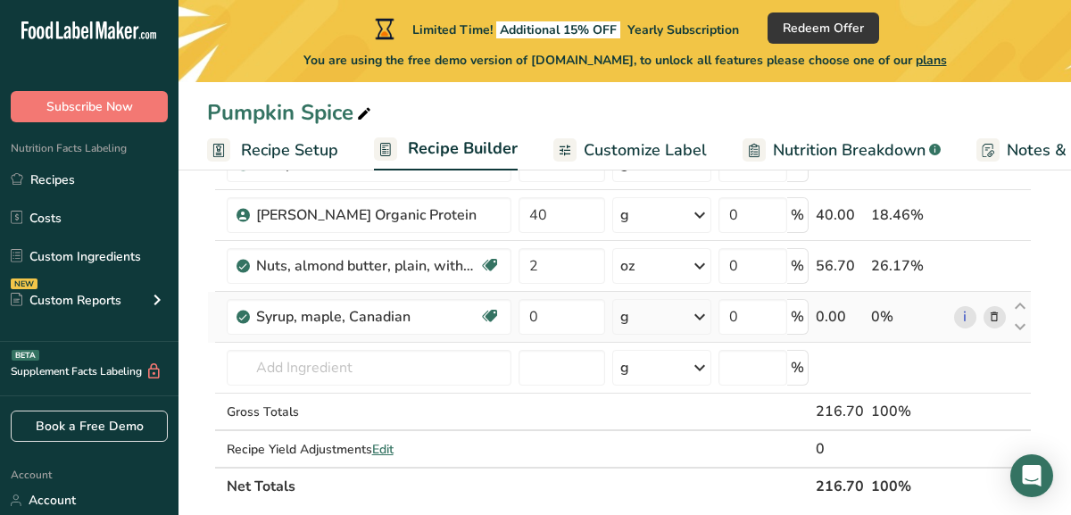
click at [706, 321] on icon at bounding box center [699, 317] width 21 height 32
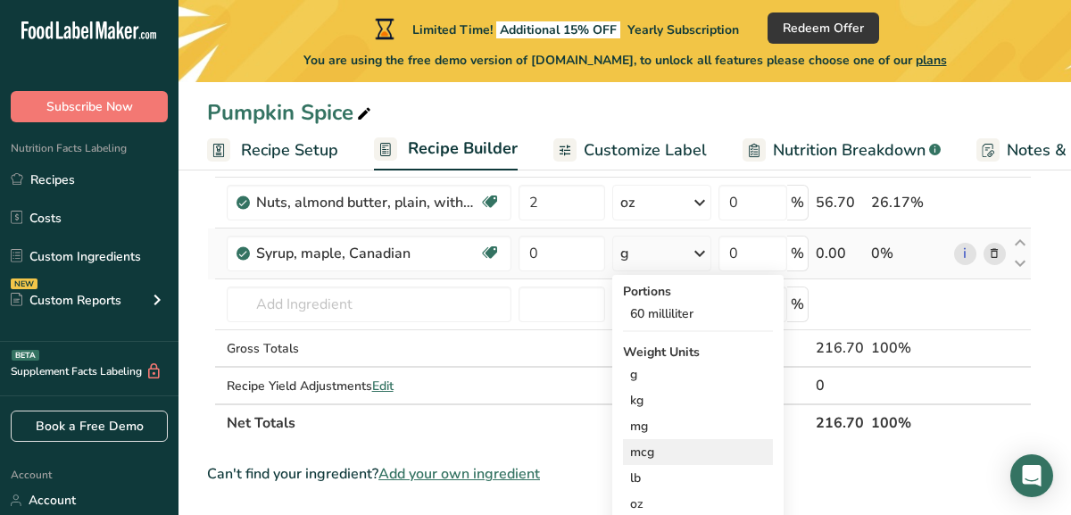
scroll to position [265, 0]
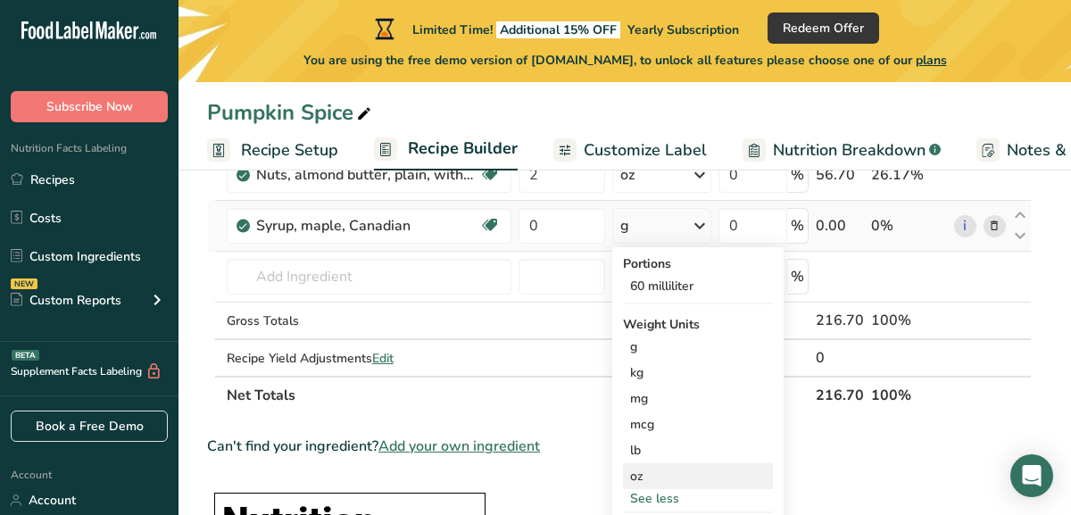
click at [654, 473] on div "oz" at bounding box center [698, 476] width 150 height 26
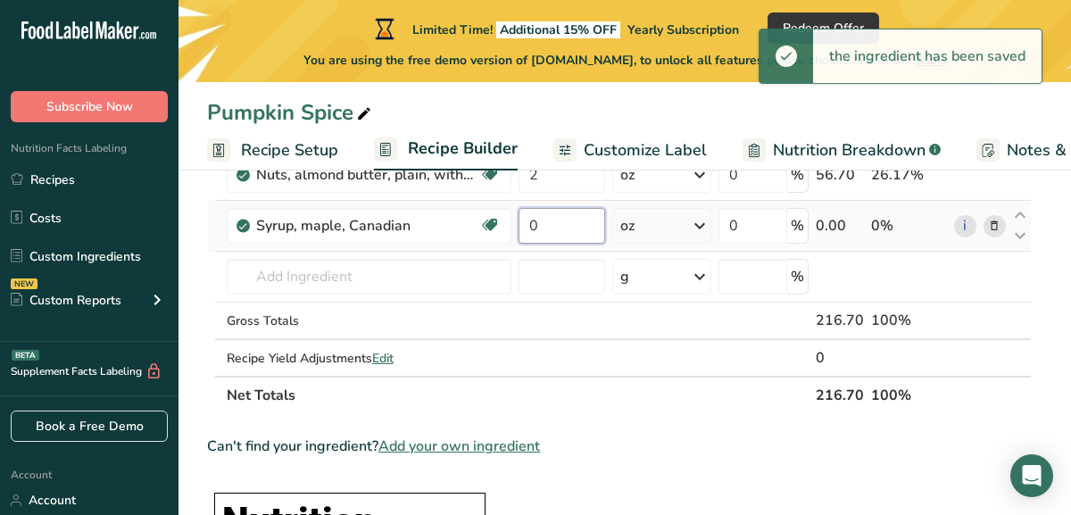
drag, startPoint x: 546, startPoint y: 229, endPoint x: 511, endPoint y: 229, distance: 35.7
click at [511, 229] on tr "Syrup, maple, Canadian Dairy free Gluten free Vegan Vegetarian Soy free 0 oz Po…" at bounding box center [619, 226] width 823 height 51
type input "2"
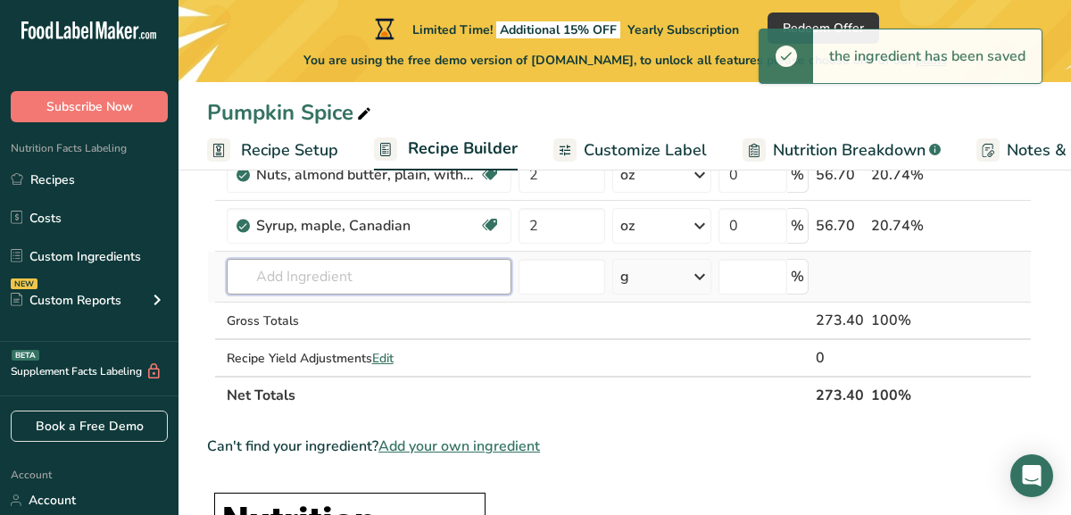
click at [437, 271] on div "Ingredient * Amount * Unit * Waste * .a-a{fill:#347362;}.b-a{fill:#fff;} Grams …" at bounding box center [619, 212] width 825 height 404
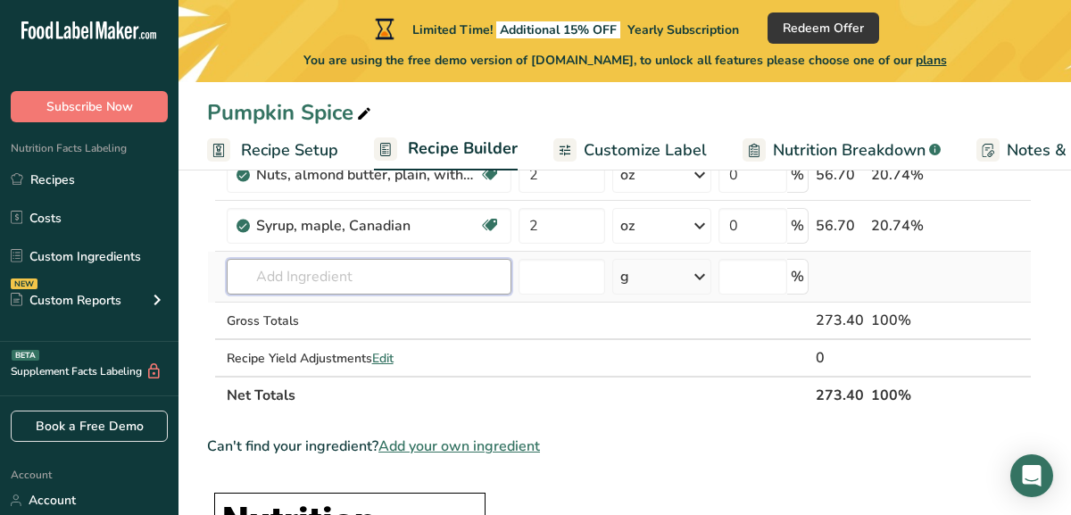
click at [437, 271] on input "text" at bounding box center [369, 277] width 285 height 36
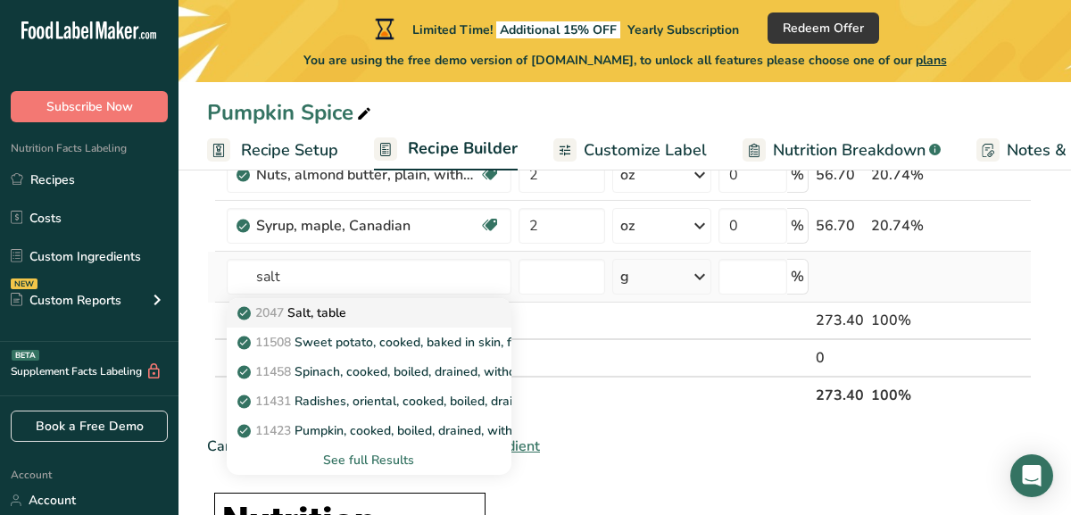
click at [435, 312] on div "2047 Salt, table" at bounding box center [355, 313] width 228 height 19
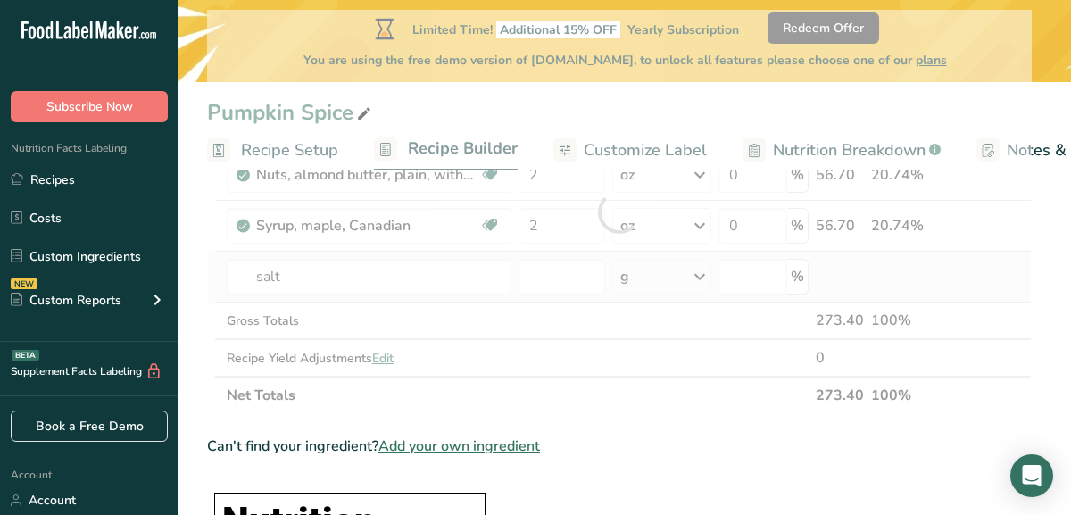
type input "Salt, table"
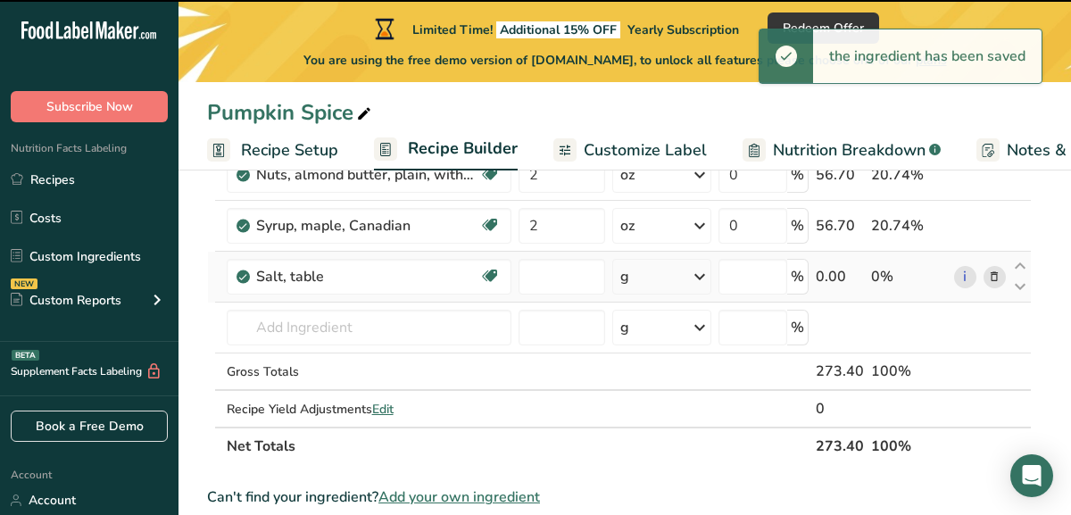
type input "0"
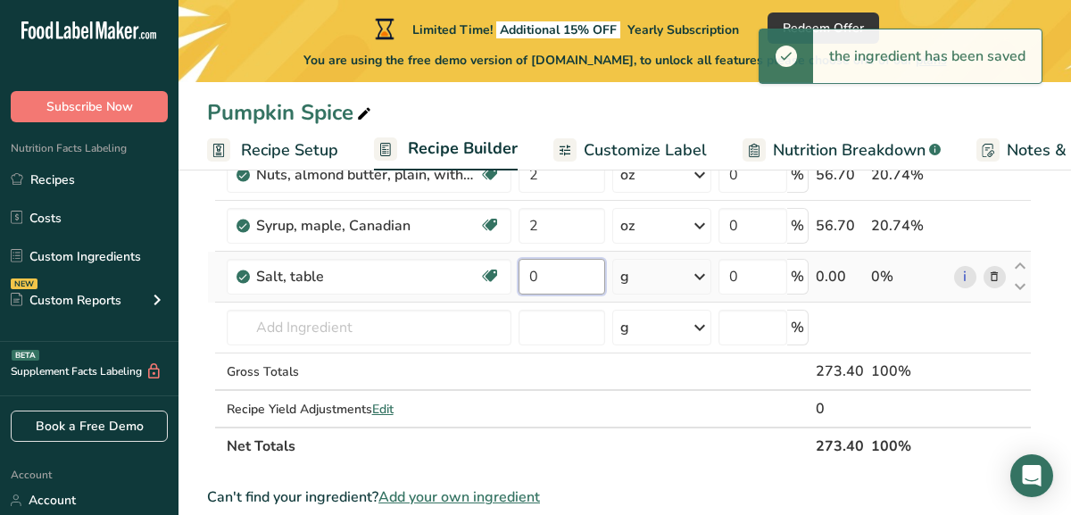
drag, startPoint x: 567, startPoint y: 278, endPoint x: 518, endPoint y: 278, distance: 49.1
click at [519, 278] on input "0" at bounding box center [562, 277] width 87 height 36
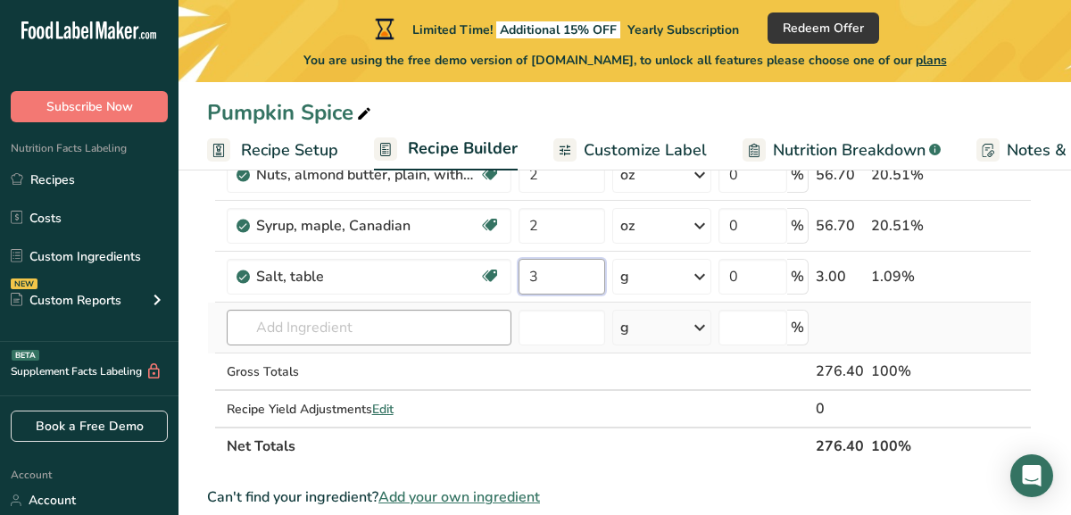
type input "3"
click at [391, 326] on div "Ingredient * Amount * Unit * Waste * .a-a{fill:#347362;}.b-a{fill:#fff;} Grams …" at bounding box center [619, 237] width 825 height 455
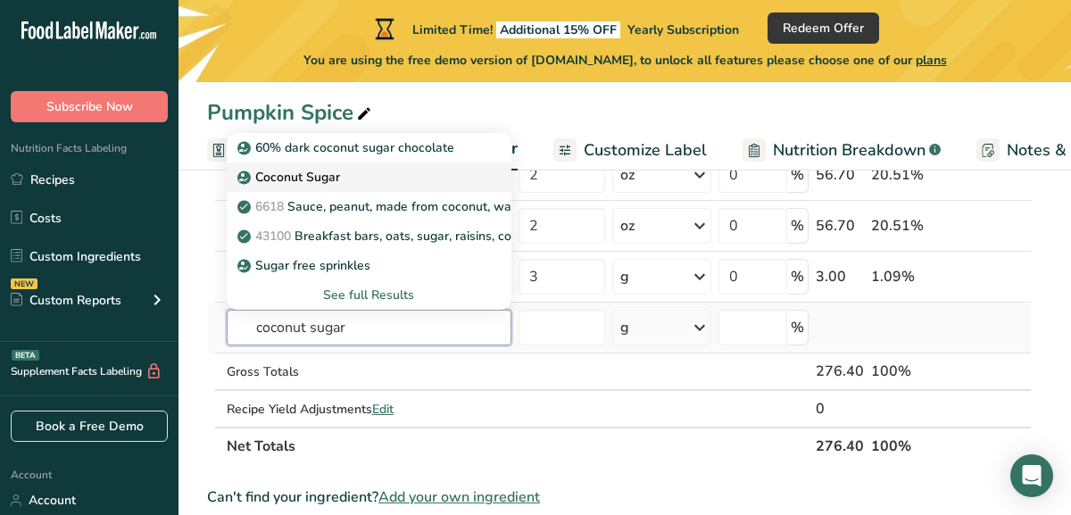
type input "coconut sugar"
click at [393, 180] on div "Coconut Sugar" at bounding box center [355, 177] width 228 height 19
type input "Coconut Sugar"
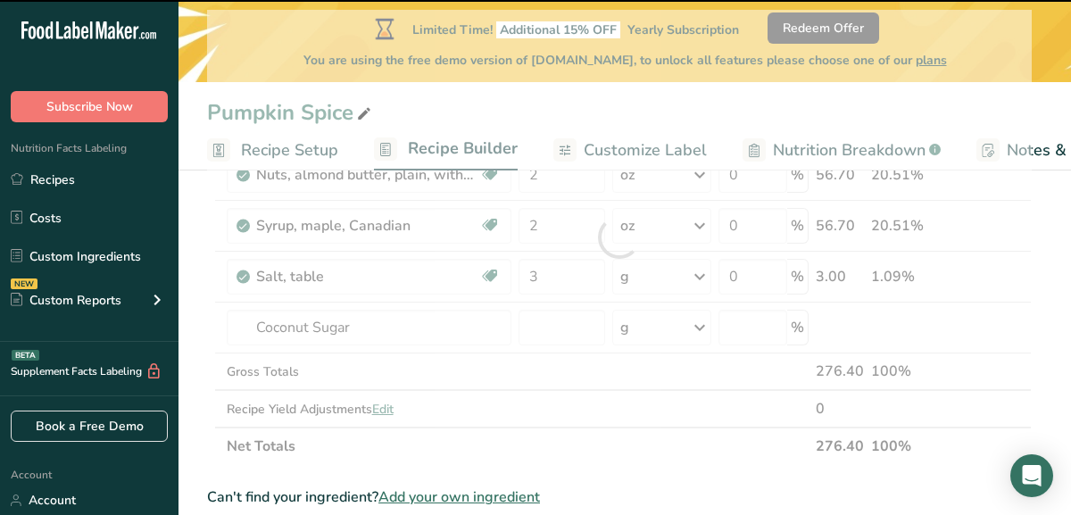
type input "0"
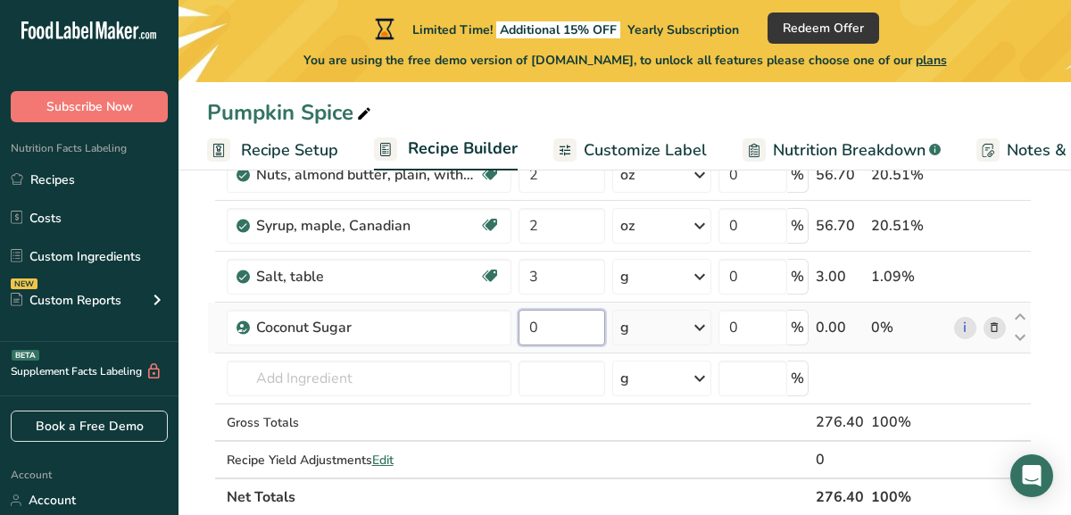
drag, startPoint x: 546, startPoint y: 331, endPoint x: 511, endPoint y: 332, distance: 34.8
click at [511, 332] on tr "Coconut Sugar 0 g Portions 1 Teaspoon Weight Units g kg mg See more Volume Unit…" at bounding box center [619, 328] width 823 height 51
type input "25"
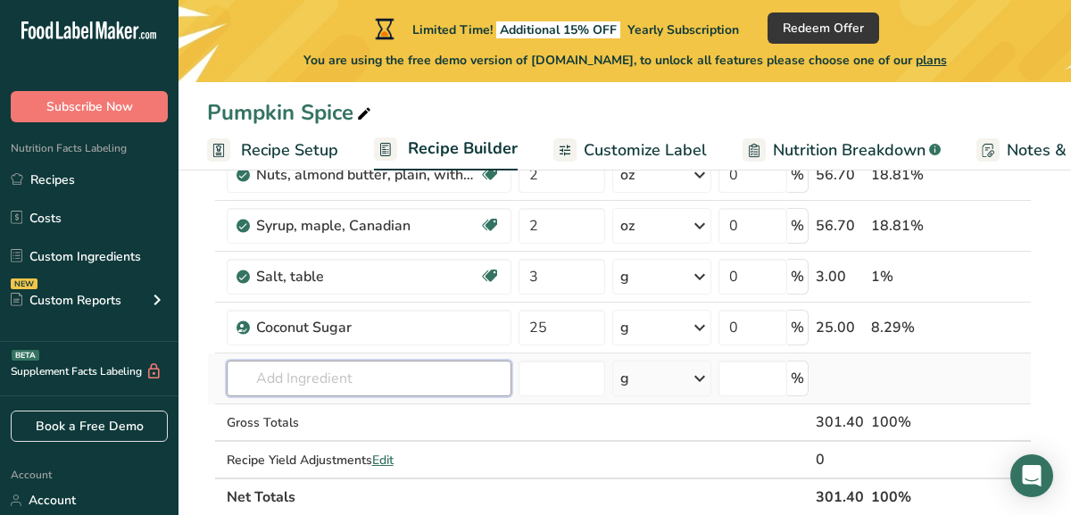
click at [391, 379] on div "Ingredient * Amount * Unit * Waste * .a-a{fill:#347362;}.b-a{fill:#fff;} Grams …" at bounding box center [619, 263] width 825 height 506
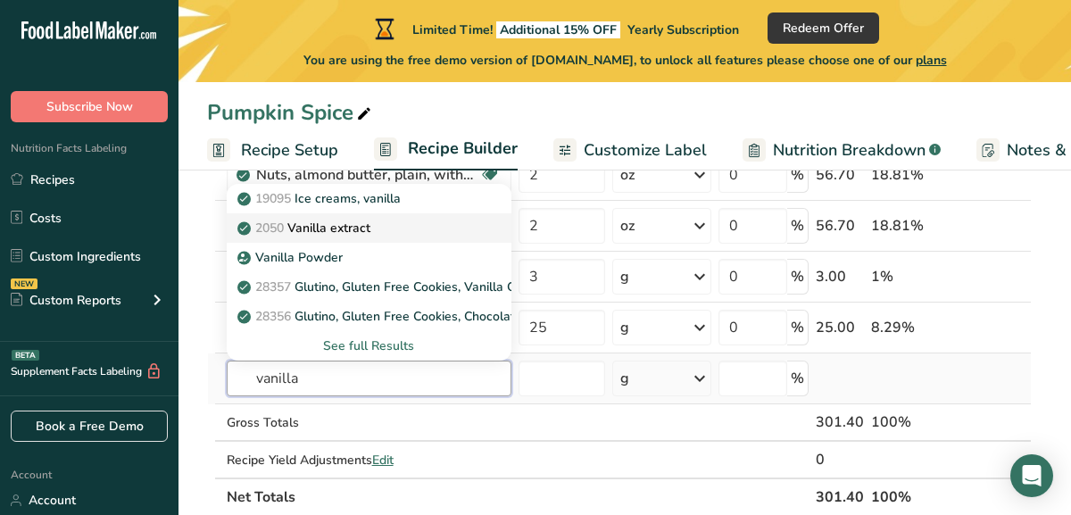
type input "vanilla"
click at [376, 223] on div "2050 Vanilla extract" at bounding box center [355, 228] width 228 height 19
type input "Vanilla extract"
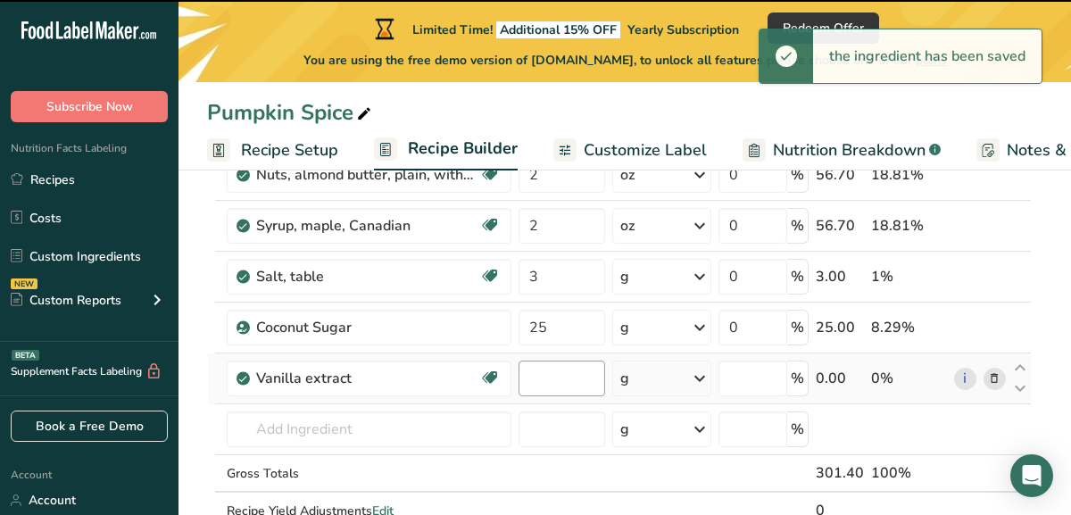
type input "0"
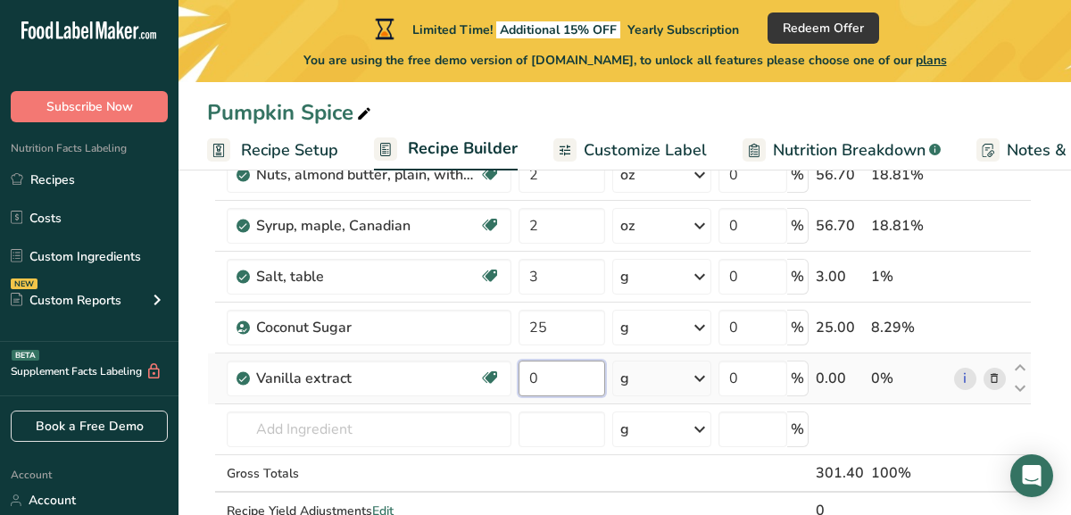
click at [562, 384] on input "0" at bounding box center [562, 379] width 87 height 36
drag, startPoint x: 562, startPoint y: 384, endPoint x: 525, endPoint y: 380, distance: 36.8
click at [525, 380] on input "0" at bounding box center [562, 379] width 87 height 36
type input "0.5"
click at [677, 378] on div "Ingredient * Amount * Unit * Waste * .a-a{fill:#347362;}.b-a{fill:#fff;} Grams …" at bounding box center [619, 288] width 825 height 557
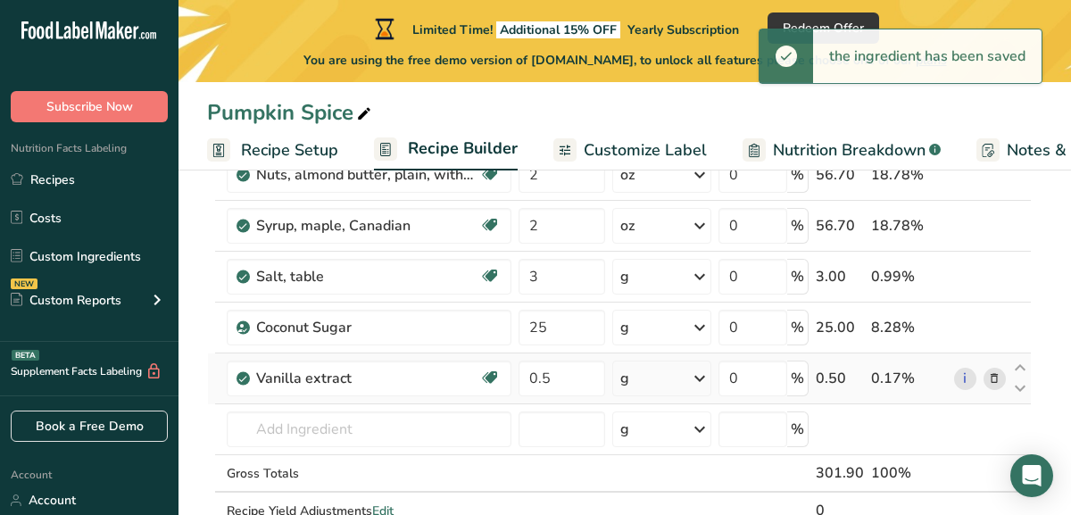
click at [695, 378] on icon at bounding box center [699, 378] width 21 height 32
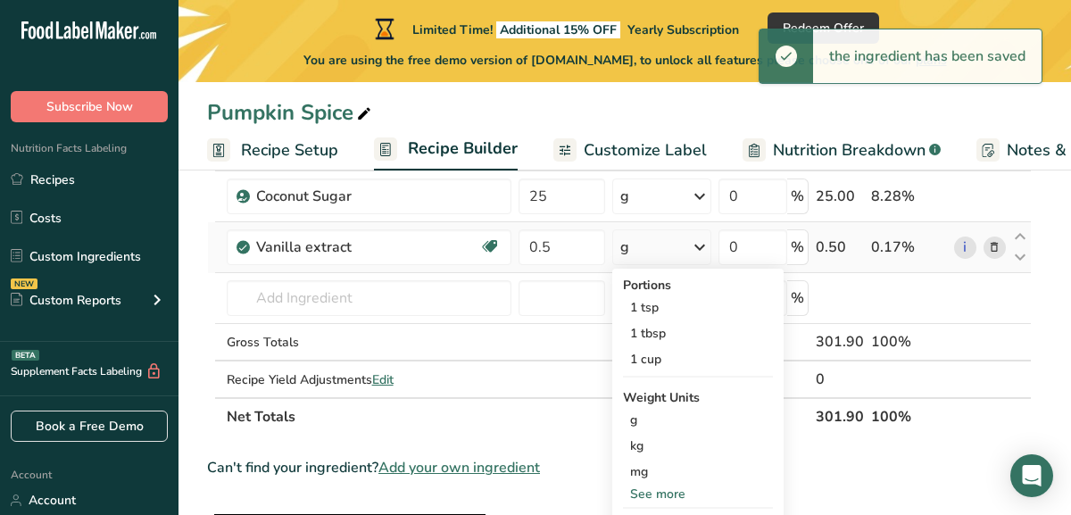
scroll to position [405, 0]
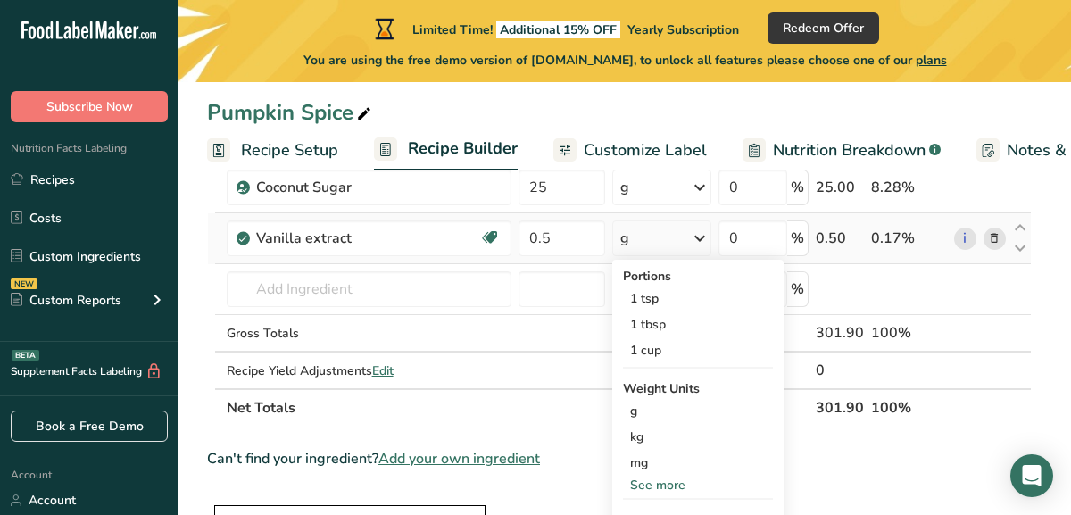
click at [672, 486] on div "See more" at bounding box center [698, 485] width 150 height 19
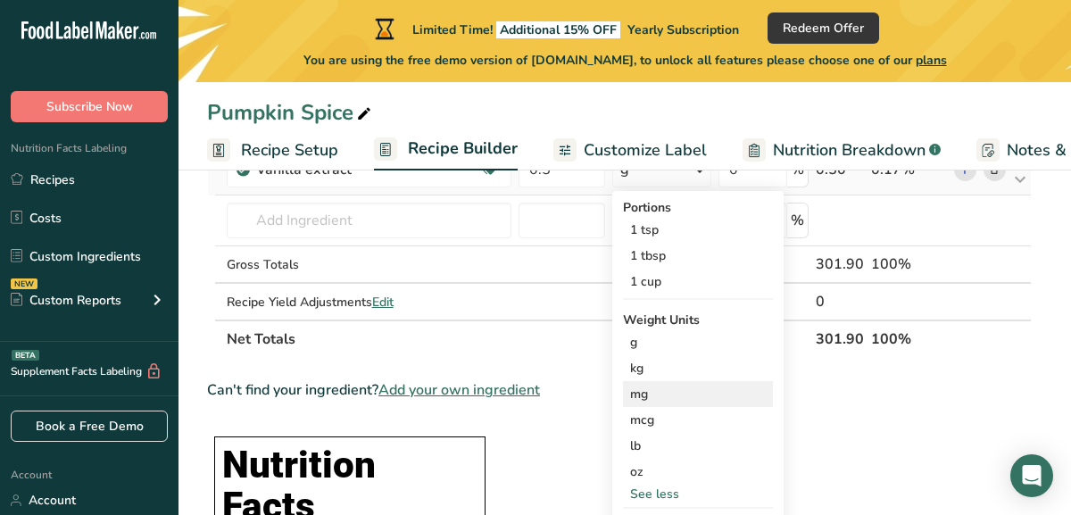
scroll to position [477, 0]
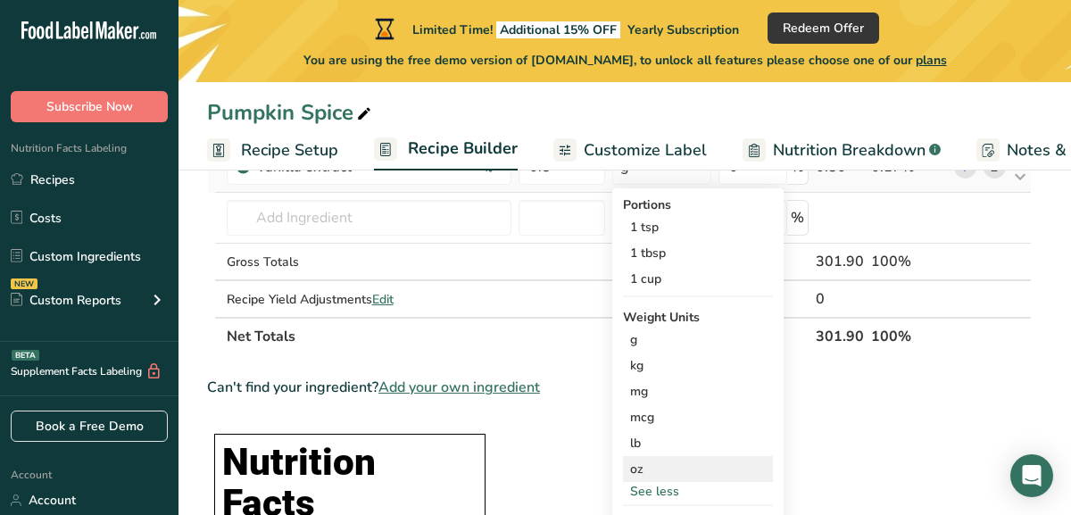
click at [671, 465] on div "oz" at bounding box center [698, 469] width 150 height 26
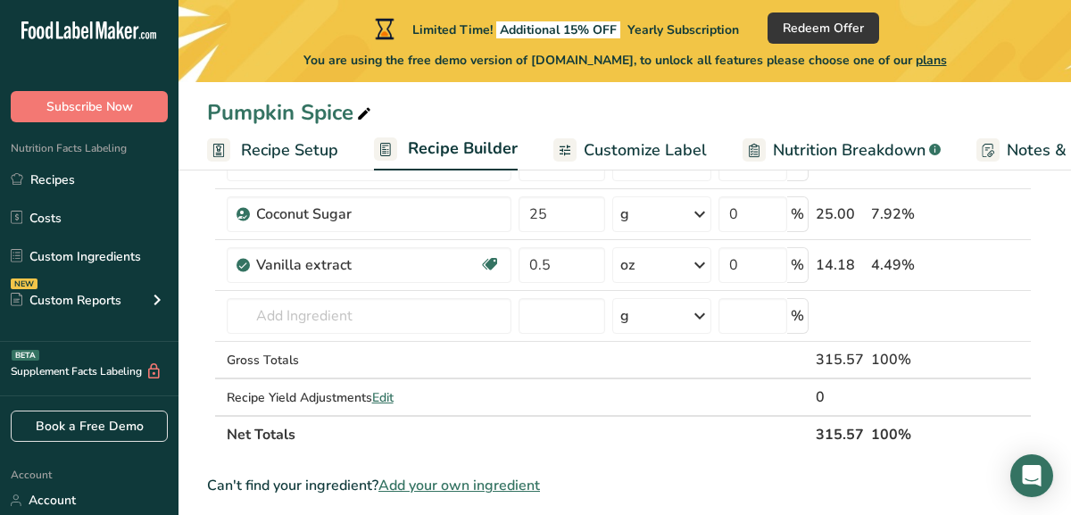
scroll to position [368, 0]
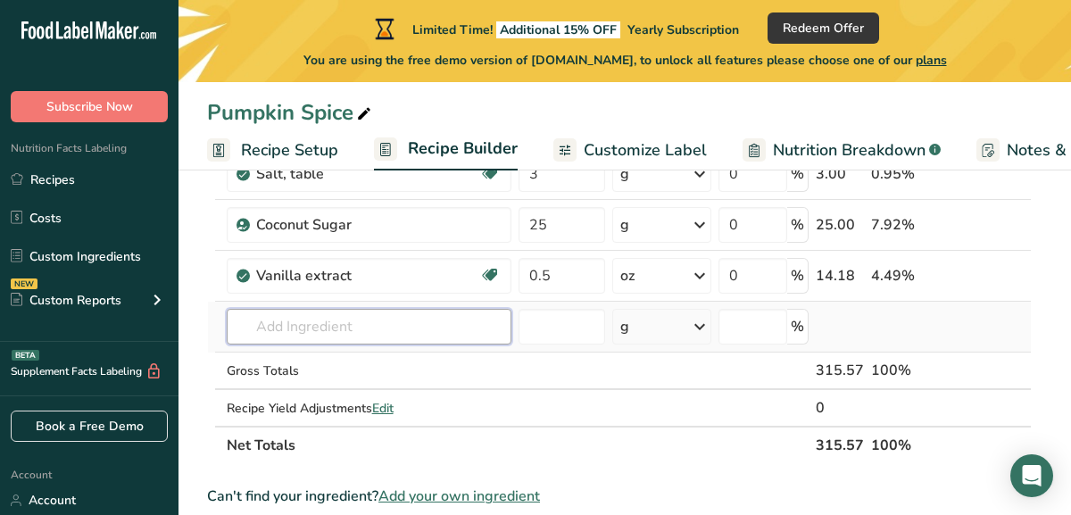
click at [402, 331] on input "text" at bounding box center [369, 327] width 285 height 36
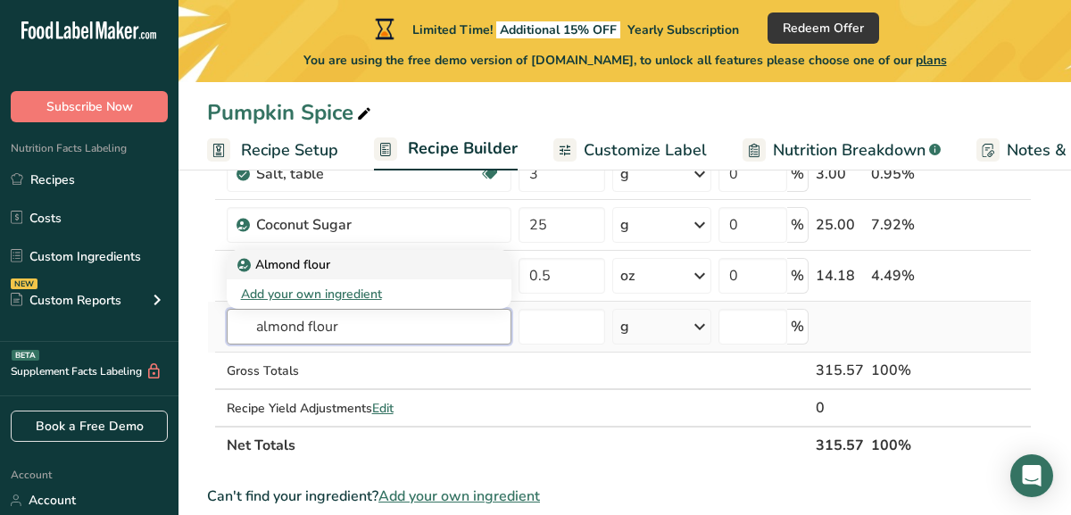
type input "almond flour"
click at [375, 263] on div "Almond flour" at bounding box center [355, 264] width 228 height 19
type input "Almond flour"
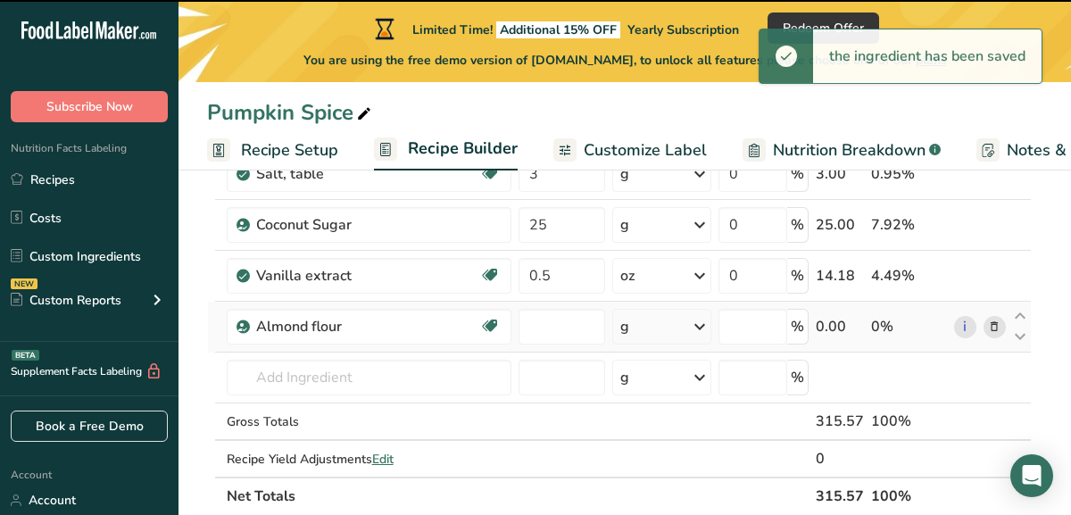
type input "0"
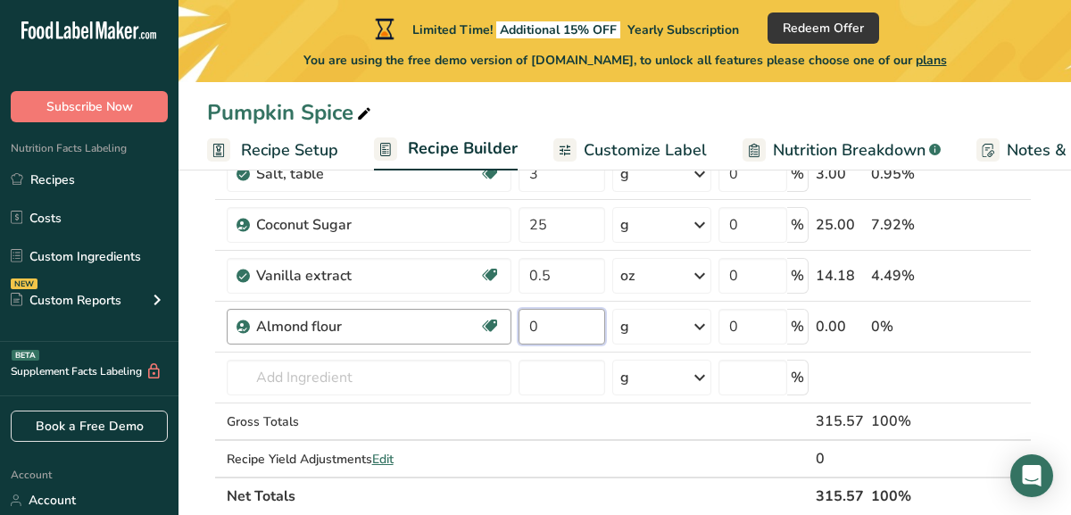
drag, startPoint x: 556, startPoint y: 326, endPoint x: 503, endPoint y: 328, distance: 53.6
click at [503, 328] on tr "Almond flour Vegan Vegetarian Organic Organic Certified Non-GMO Kosher Pareve K…" at bounding box center [619, 327] width 823 height 51
type input "60"
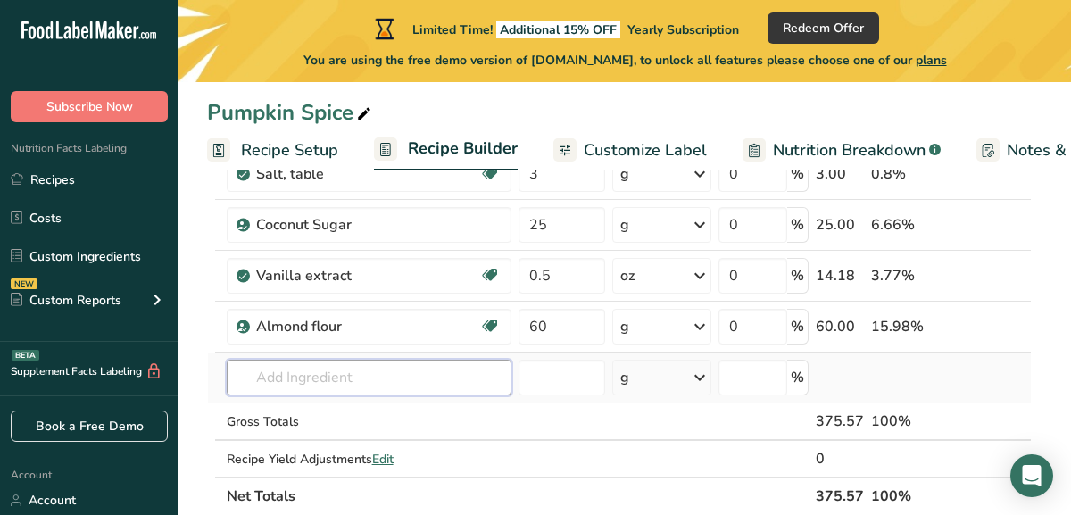
click at [360, 382] on div "Ingredient * Amount * Unit * Waste * .a-a{fill:#347362;}.b-a{fill:#fff;} Grams …" at bounding box center [619, 211] width 825 height 608
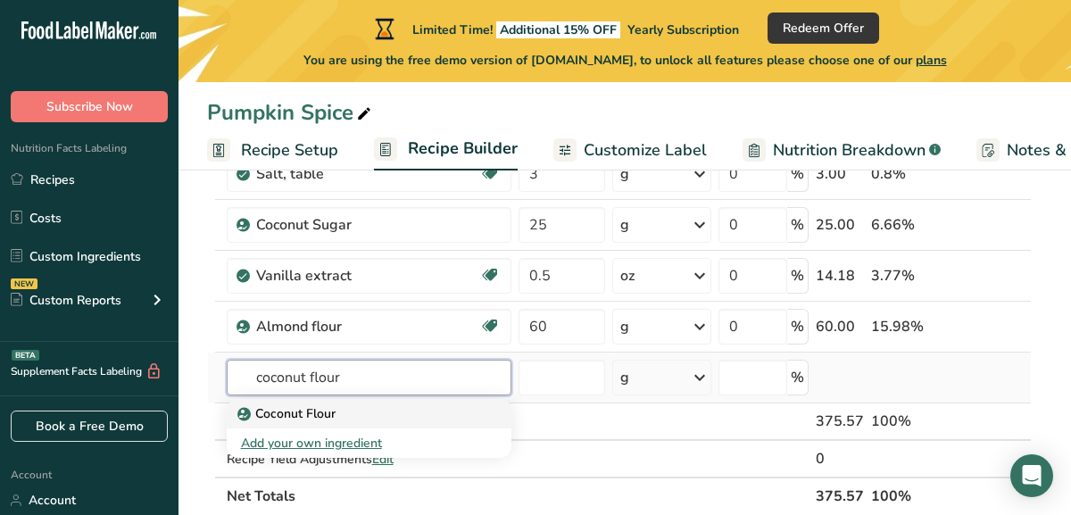
type input "coconut flour"
click at [346, 410] on div "Coconut Flour" at bounding box center [355, 413] width 228 height 19
type input "Coconut Flour"
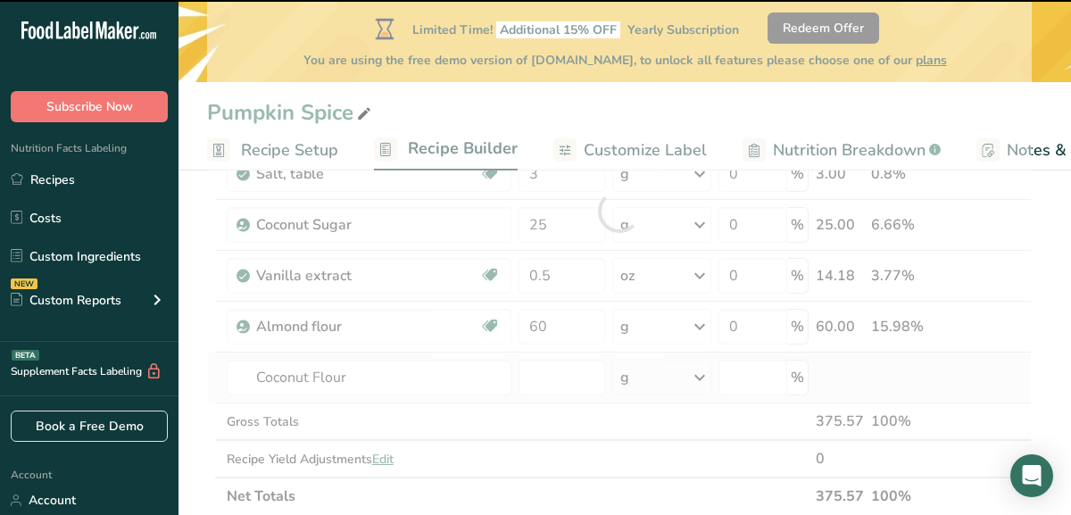
type input "0"
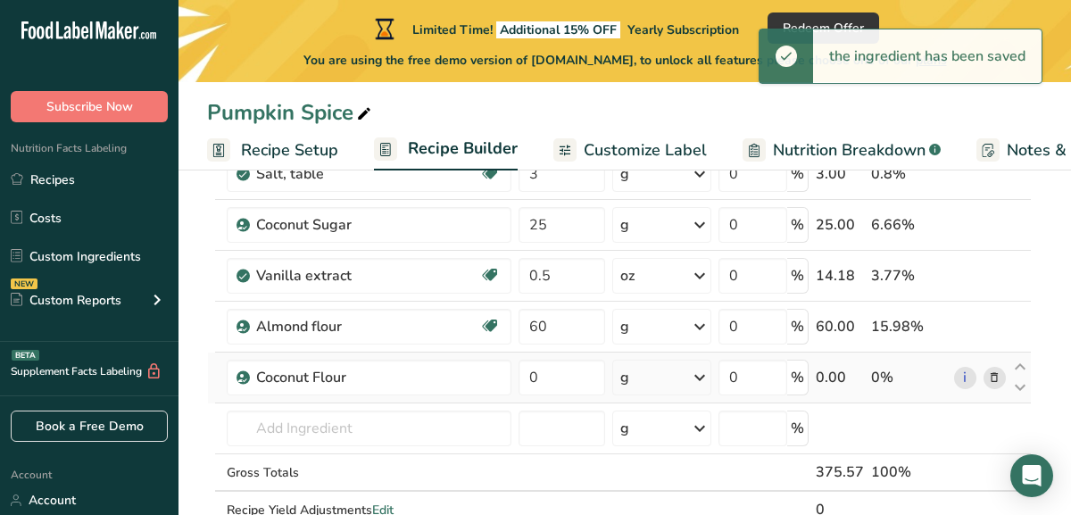
click at [644, 390] on div "g" at bounding box center [661, 378] width 99 height 36
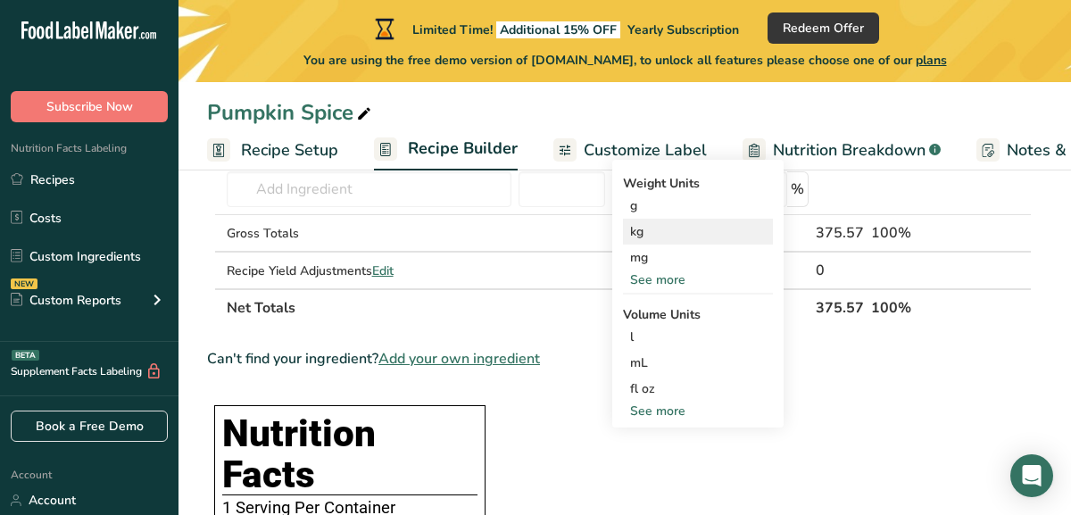
scroll to position [629, 0]
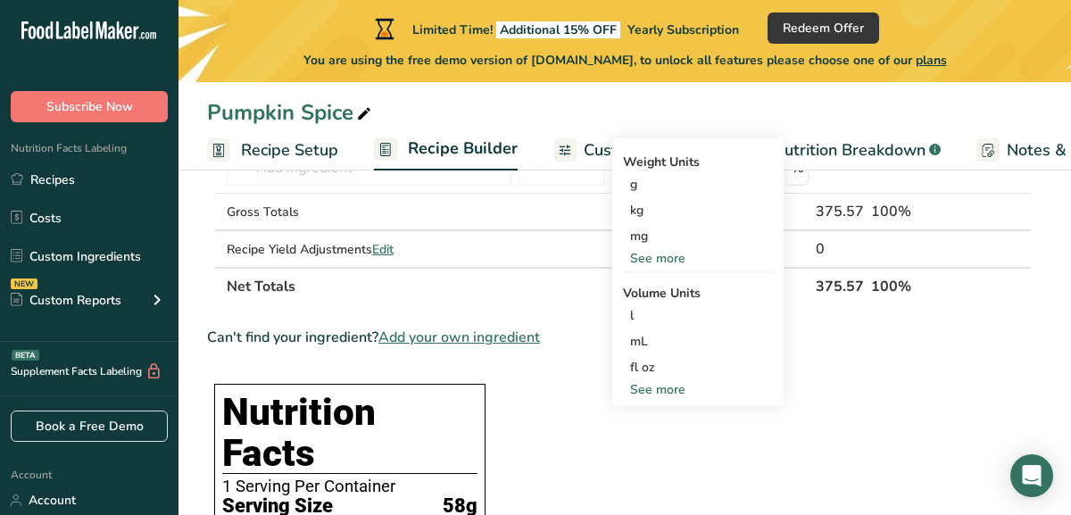
click at [659, 389] on div "See more" at bounding box center [698, 389] width 150 height 19
select select "22"
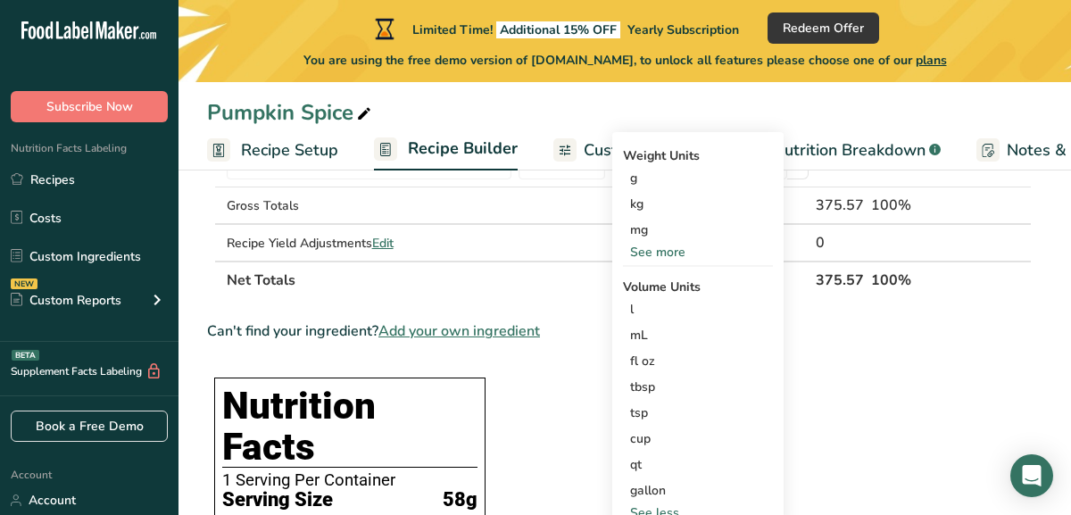
scroll to position [667, 0]
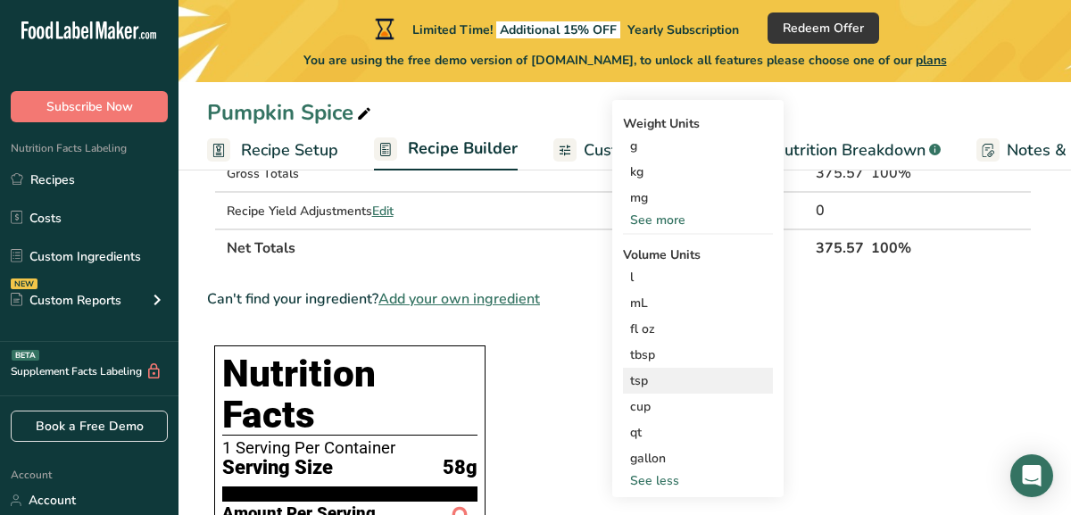
click at [653, 380] on div "tsp" at bounding box center [698, 380] width 136 height 19
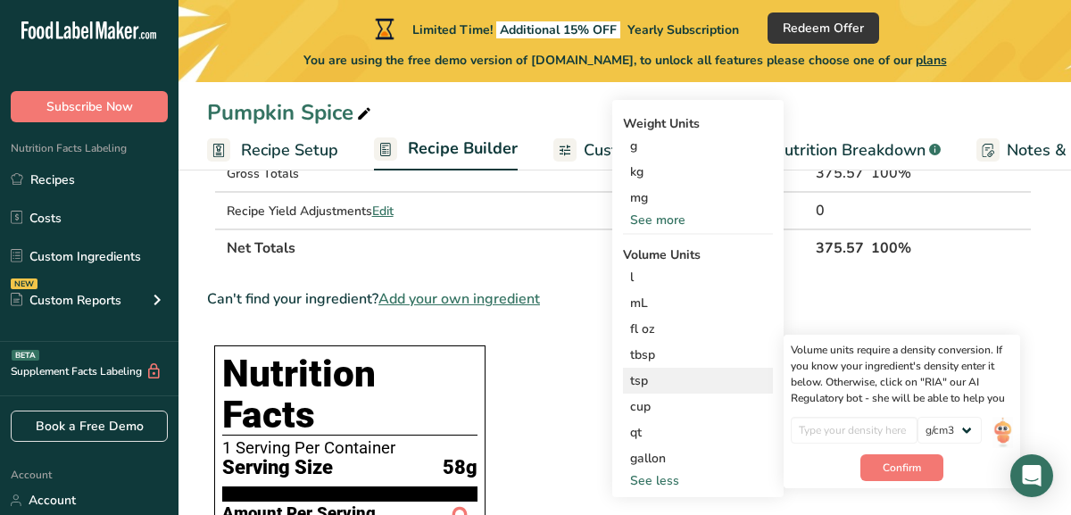
click at [646, 379] on div "tsp" at bounding box center [698, 380] width 136 height 19
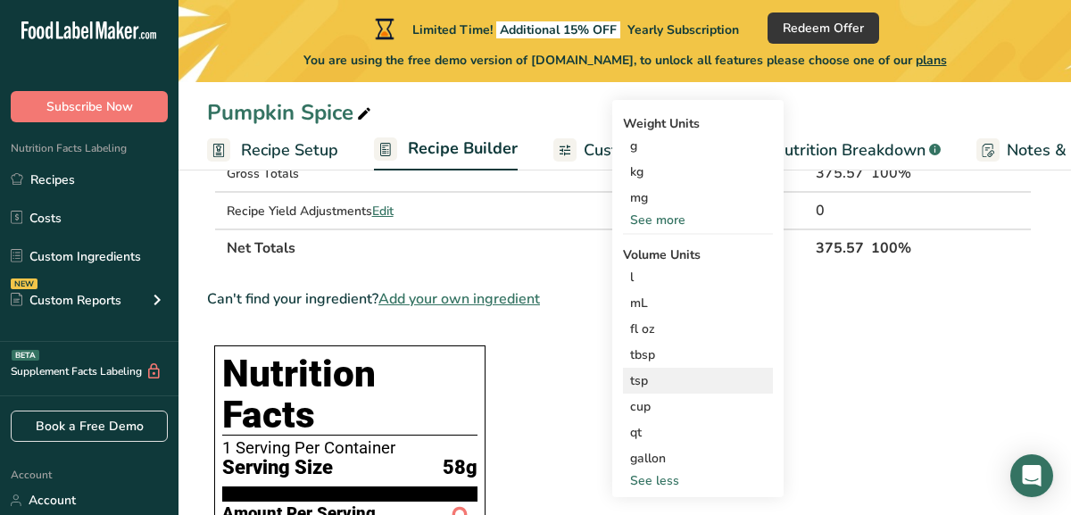
click at [646, 379] on div "tsp" at bounding box center [698, 380] width 136 height 19
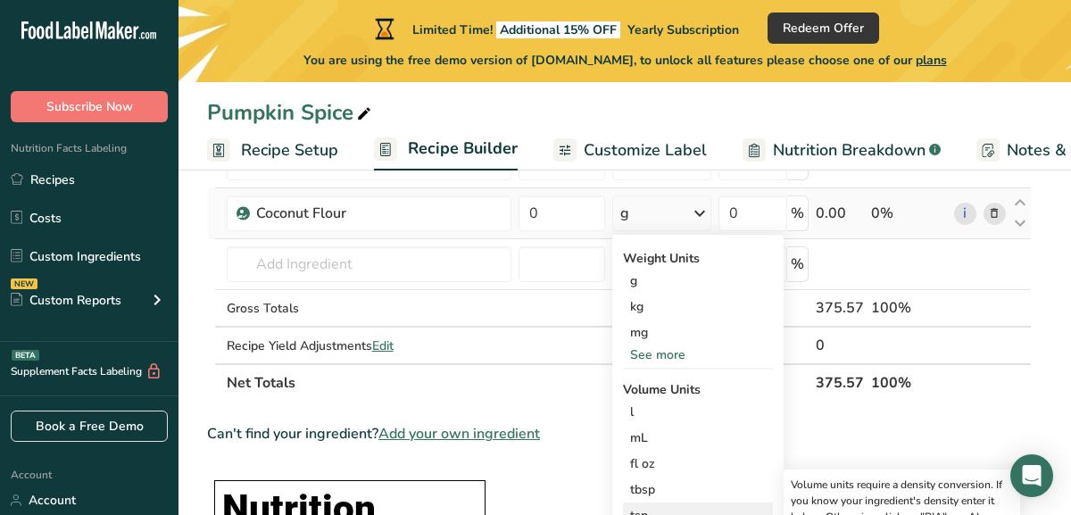
scroll to position [529, 0]
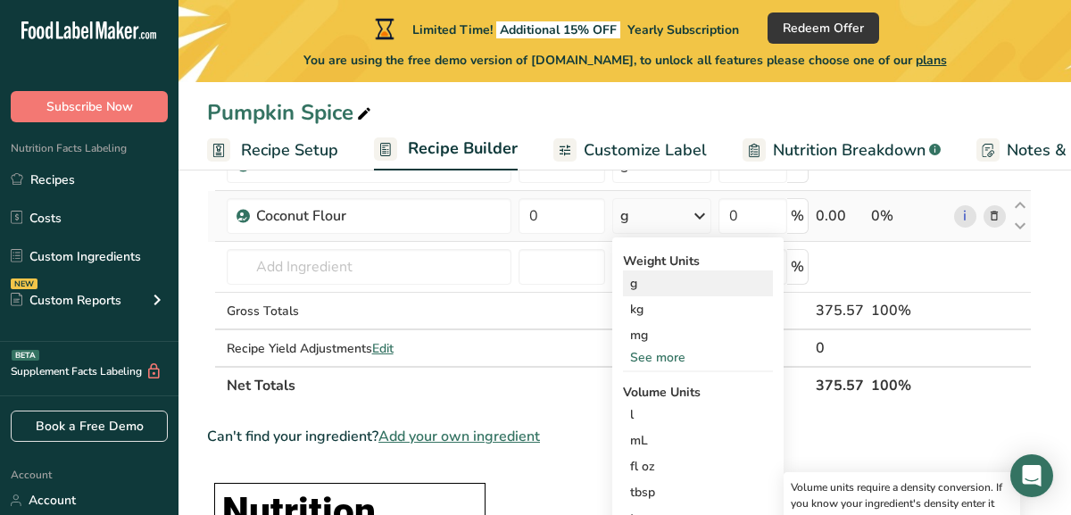
click at [666, 291] on div "g" at bounding box center [698, 284] width 150 height 26
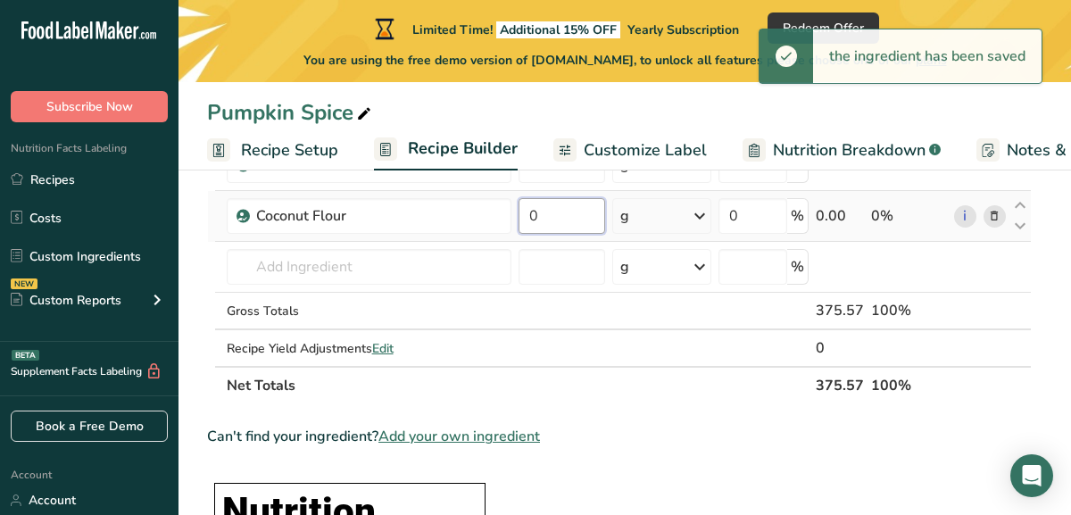
click at [538, 223] on input "0" at bounding box center [562, 216] width 87 height 36
drag, startPoint x: 538, startPoint y: 223, endPoint x: 518, endPoint y: 223, distance: 20.5
click at [519, 223] on input "0" at bounding box center [562, 216] width 87 height 36
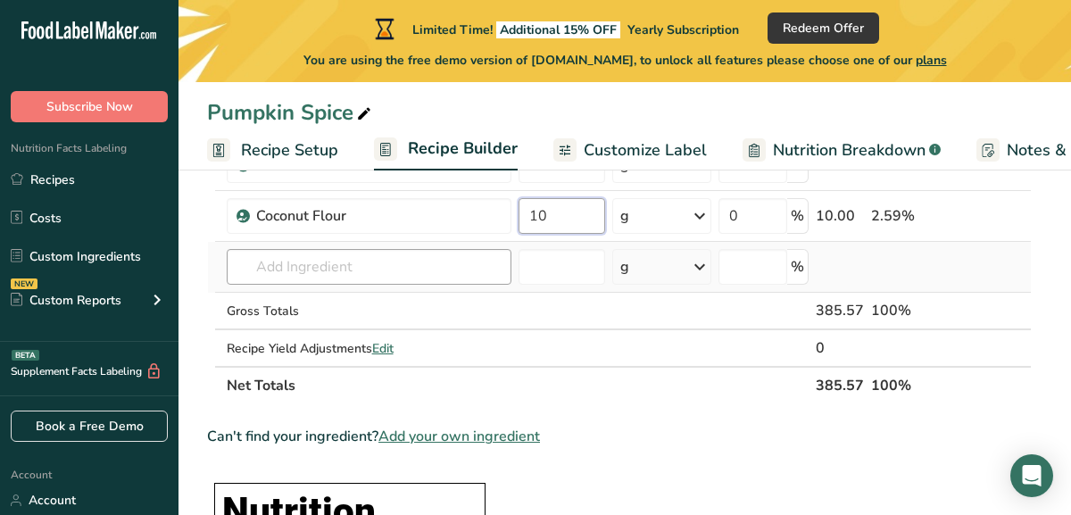
type input "10"
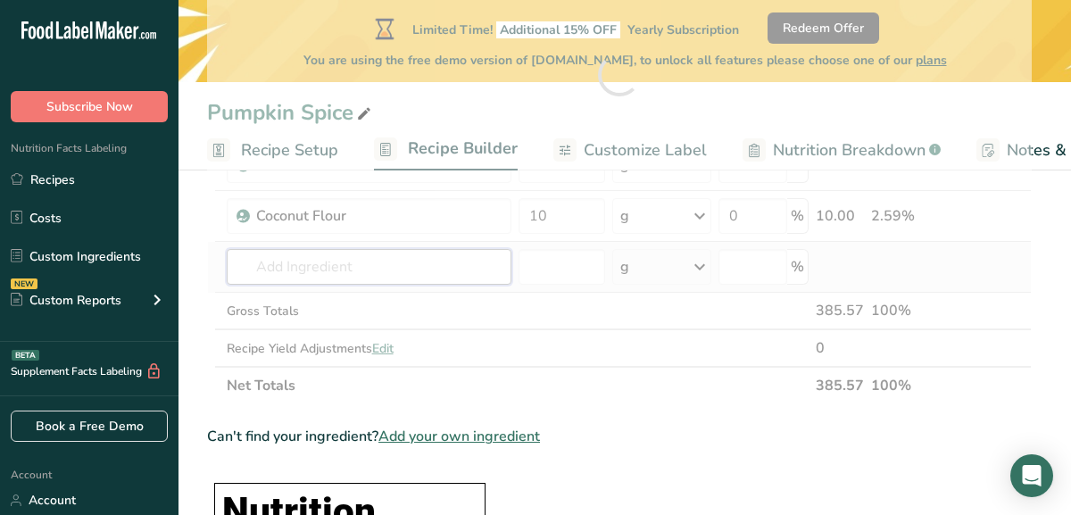
click at [321, 271] on div "Ingredient * Amount * Unit * Waste * .a-a{fill:#347362;}.b-a{fill:#fff;} Grams …" at bounding box center [619, 75] width 825 height 659
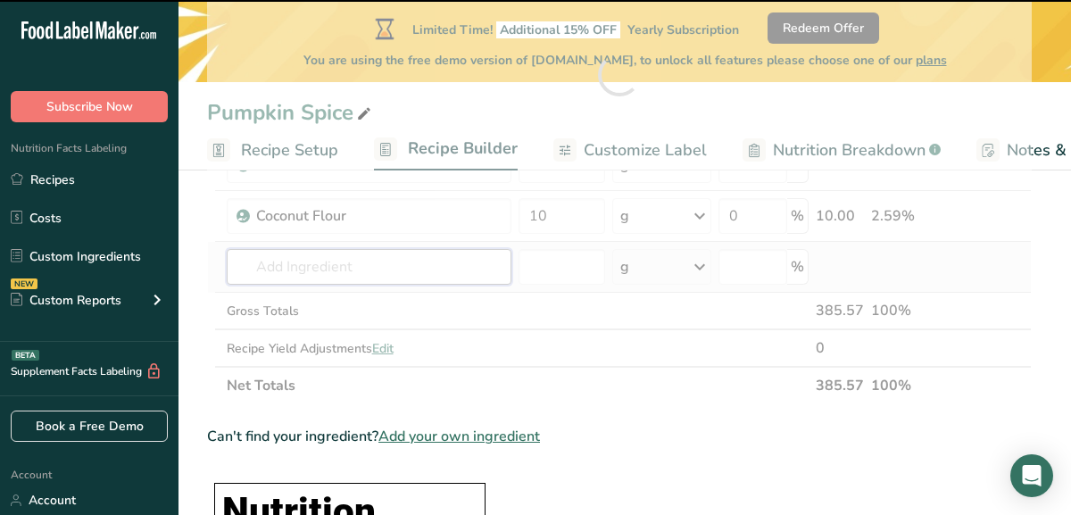
type input "o"
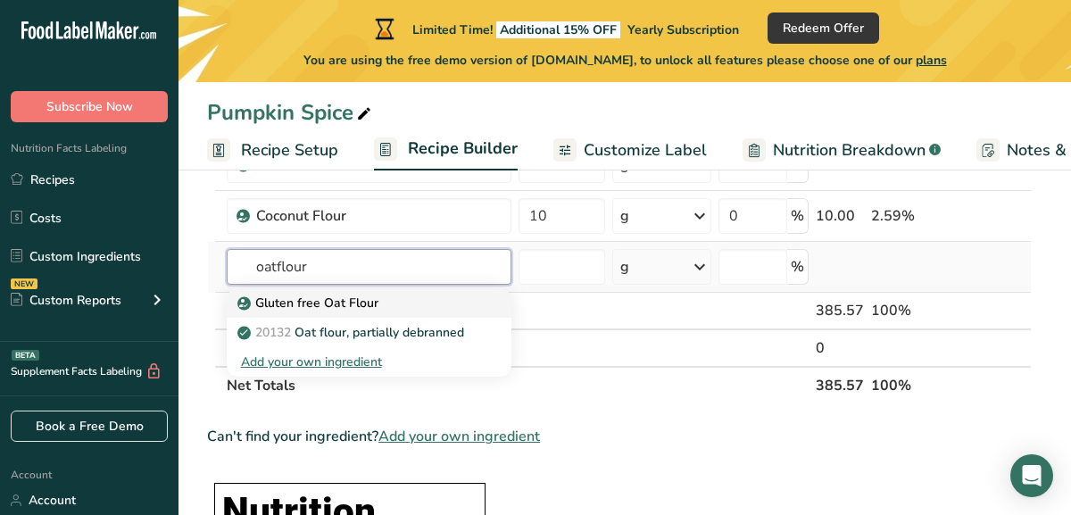
type input "oatflour"
click at [320, 304] on p "Gluten free Oat Flour" at bounding box center [309, 303] width 137 height 19
type input "Gluten free Oat Flour"
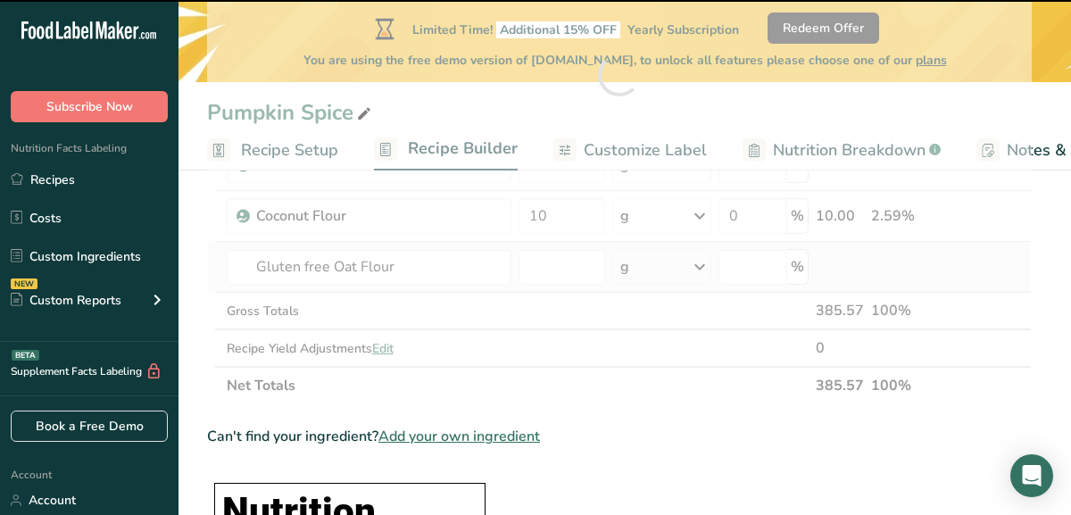
type input "0"
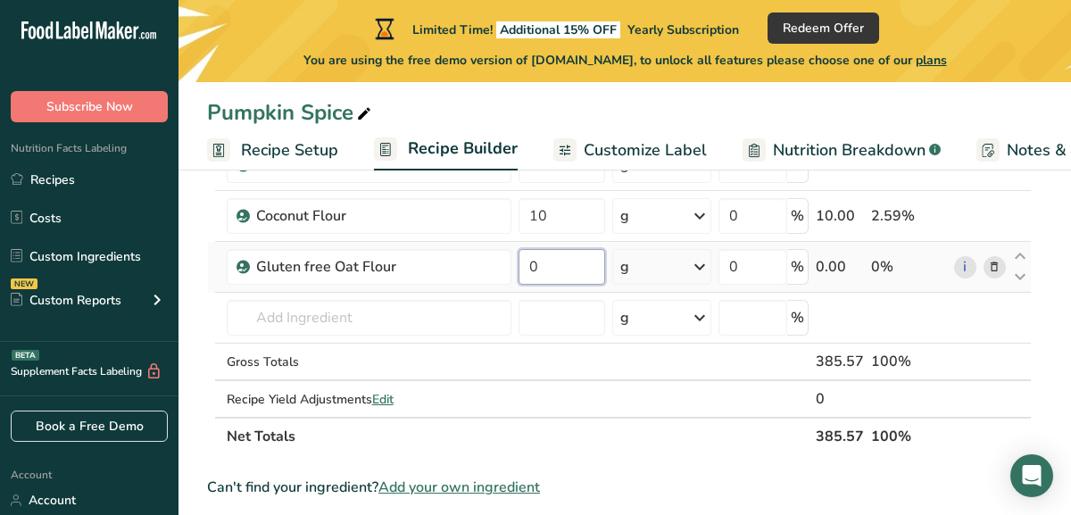
drag, startPoint x: 530, startPoint y: 266, endPoint x: 544, endPoint y: 264, distance: 13.5
click at [544, 265] on input "0" at bounding box center [562, 267] width 87 height 36
type input "20"
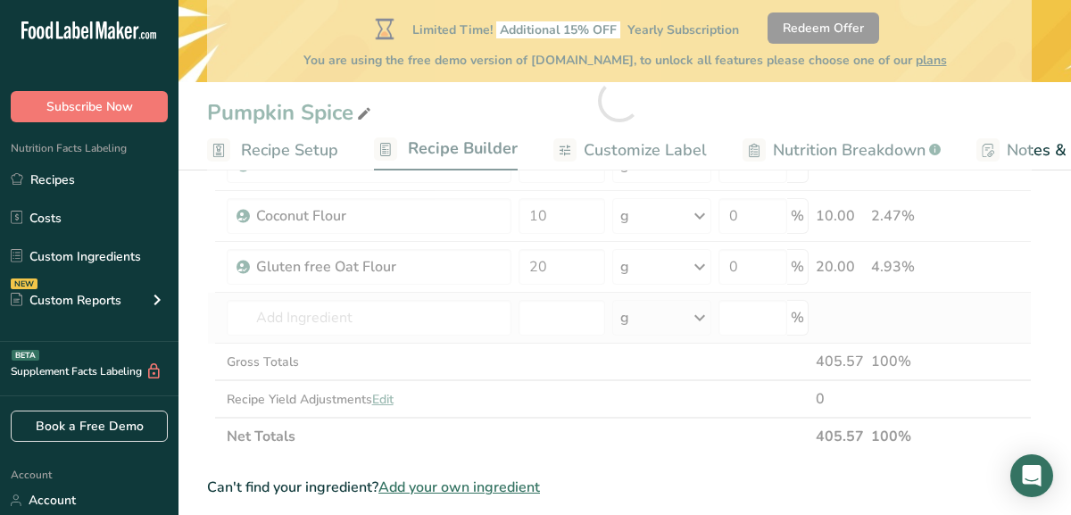
click at [890, 311] on div "Ingredient * Amount * Unit * Waste * .a-a{fill:#347362;}.b-a{fill:#fff;} Grams …" at bounding box center [619, 101] width 825 height 710
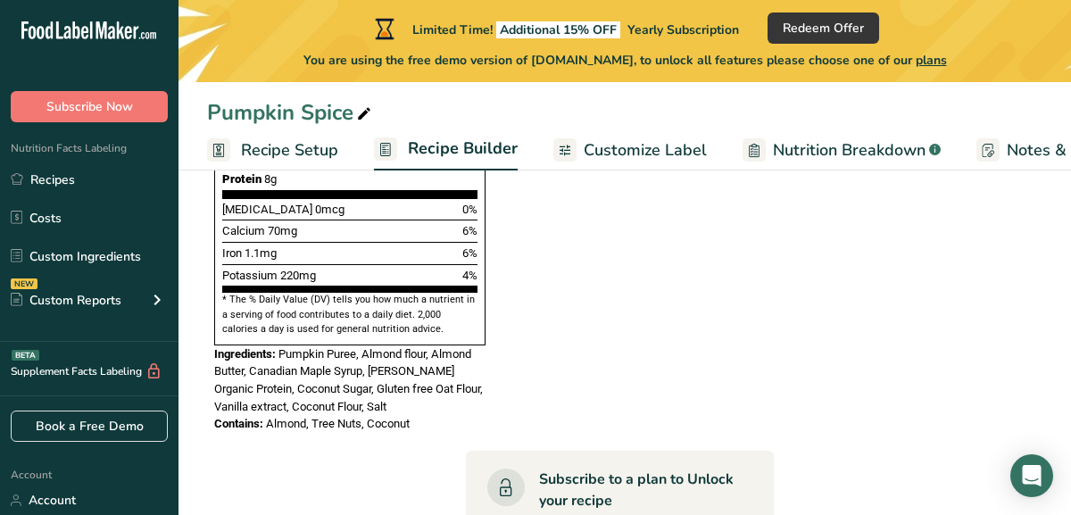
scroll to position [1340, 0]
